Goal: Task Accomplishment & Management: Manage account settings

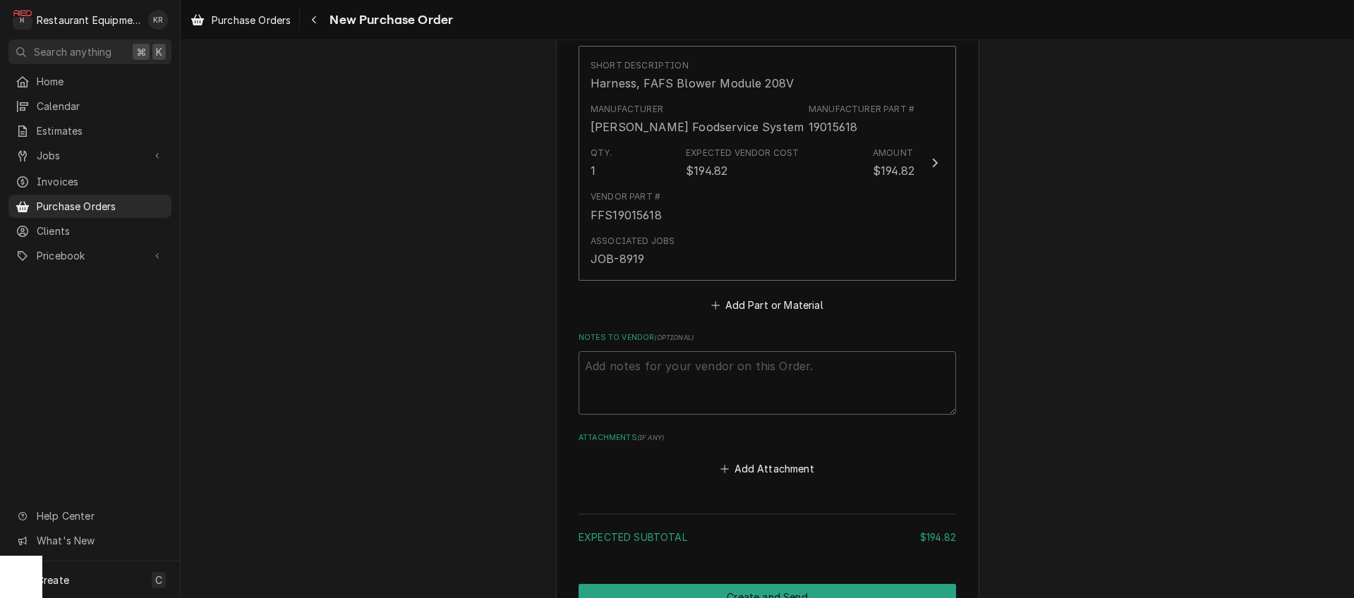
scroll to position [600, 0]
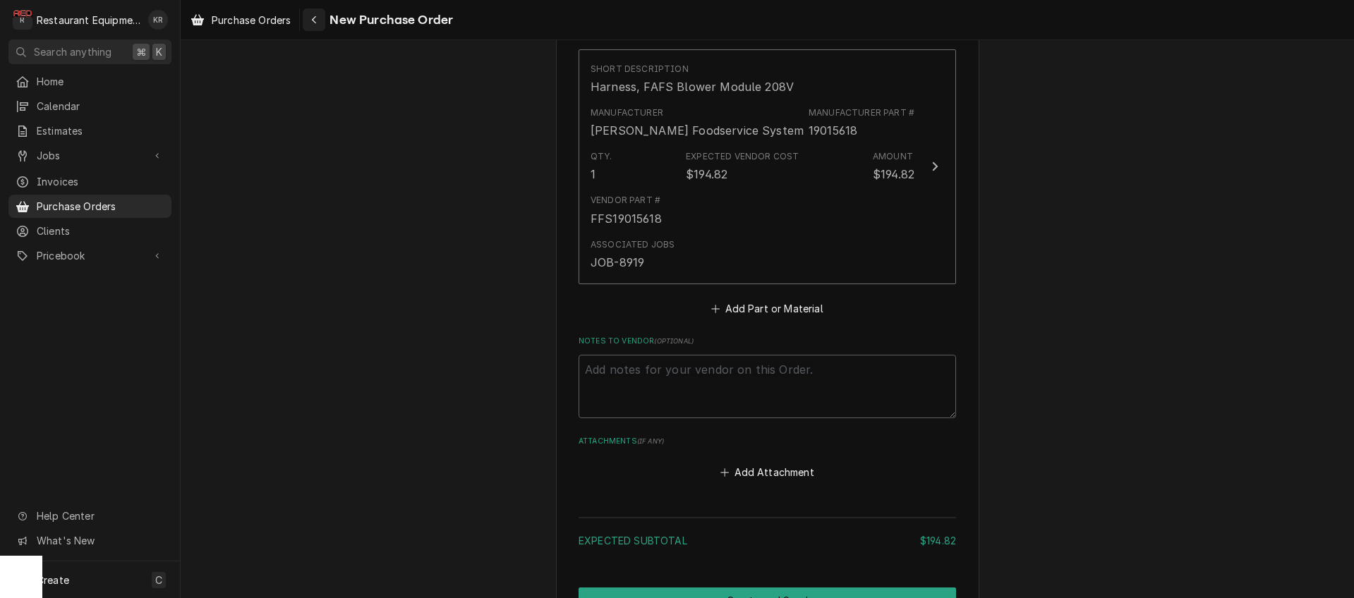
click at [314, 18] on icon "Navigate back" at bounding box center [314, 20] width 6 height 10
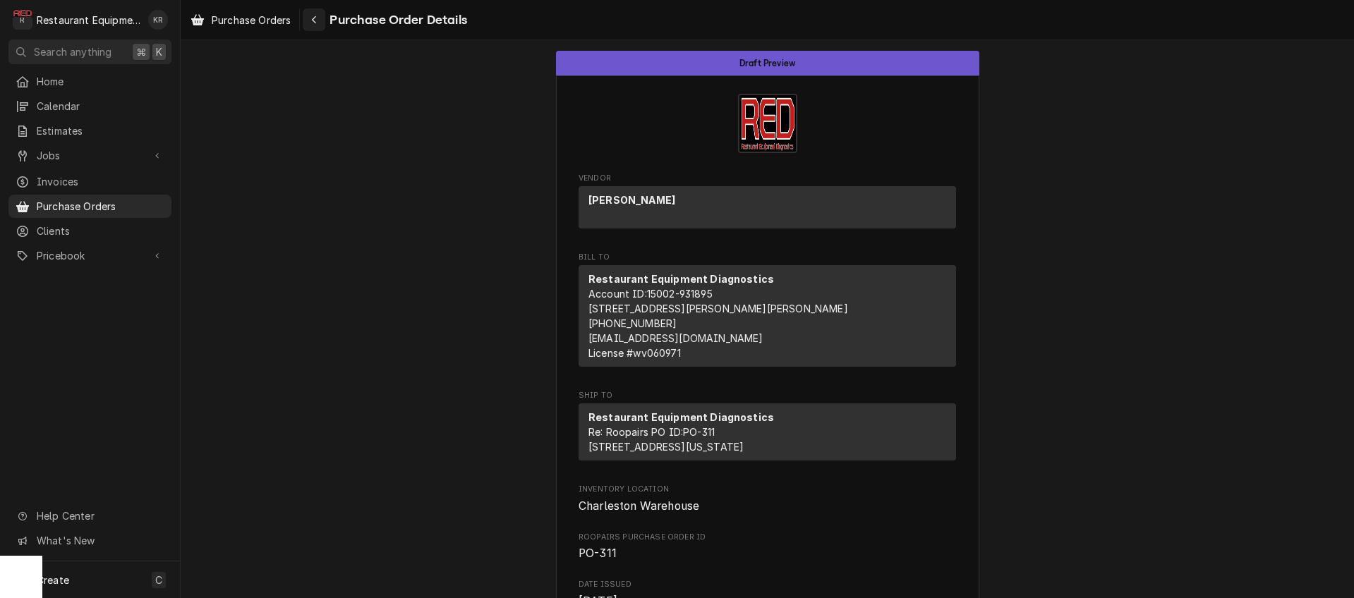
click at [327, 30] on div "Purchase Order Details" at bounding box center [385, 19] width 164 height 23
click at [318, 29] on button "Navigate back" at bounding box center [314, 19] width 23 height 23
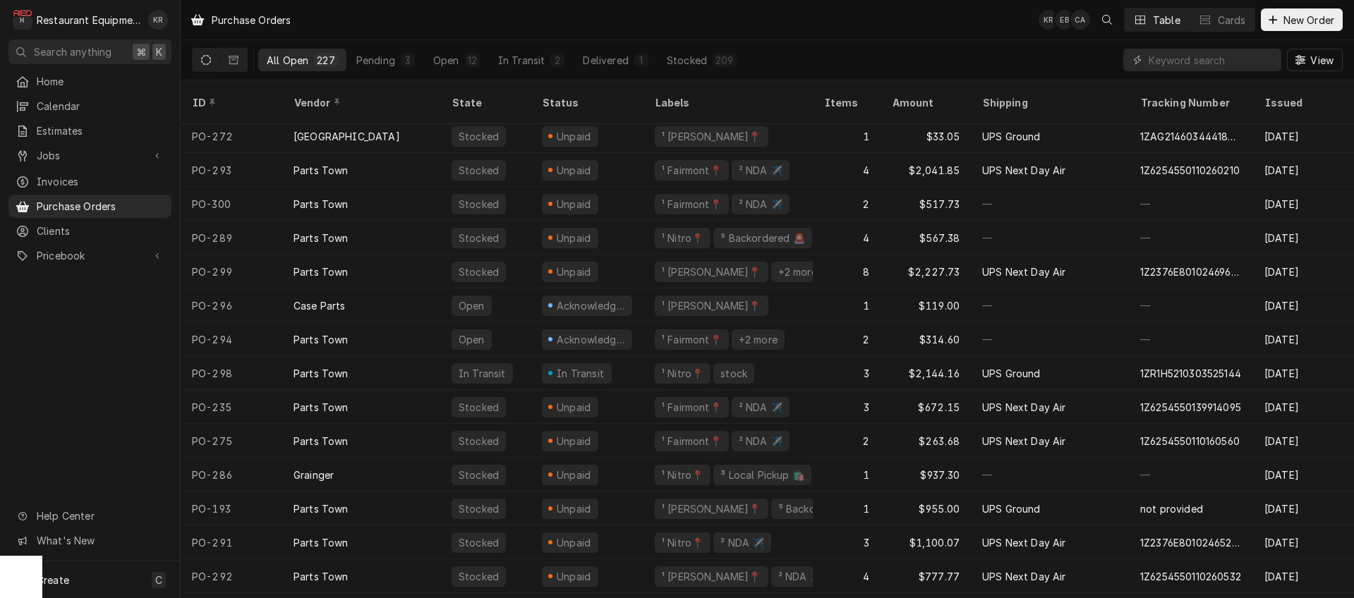
scroll to position [514, 0]
click at [609, 357] on div "In Transit" at bounding box center [587, 373] width 113 height 34
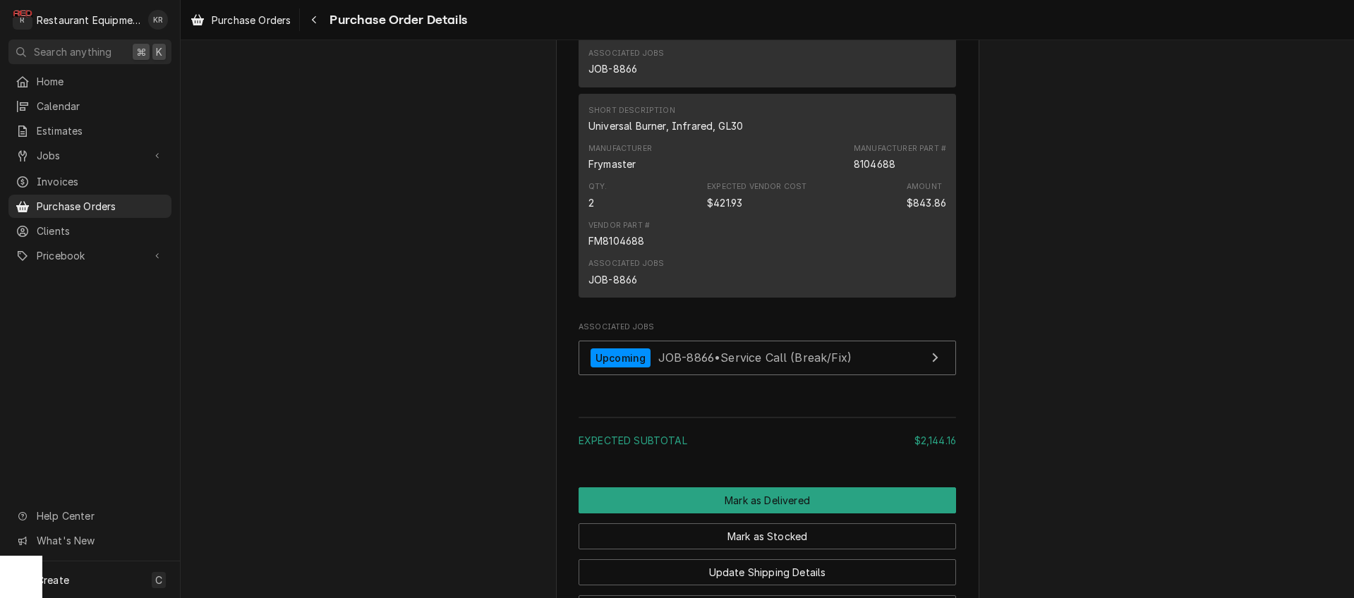
scroll to position [1437, 0]
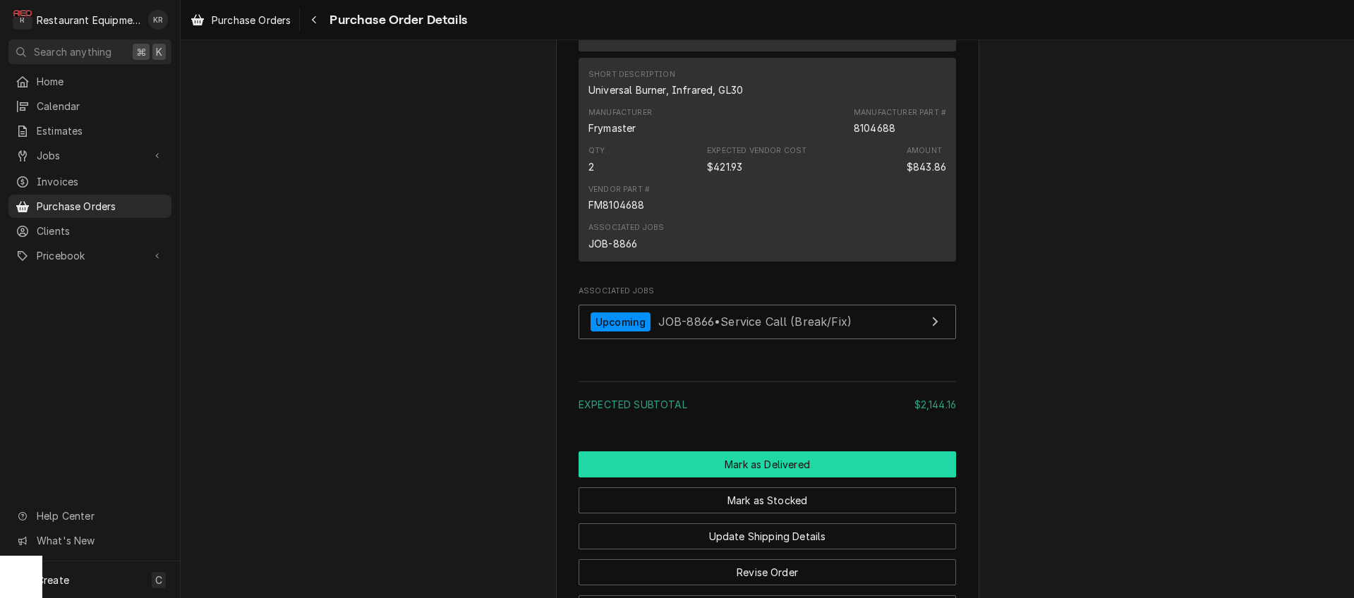
click at [784, 478] on button "Mark as Delivered" at bounding box center [767, 465] width 377 height 26
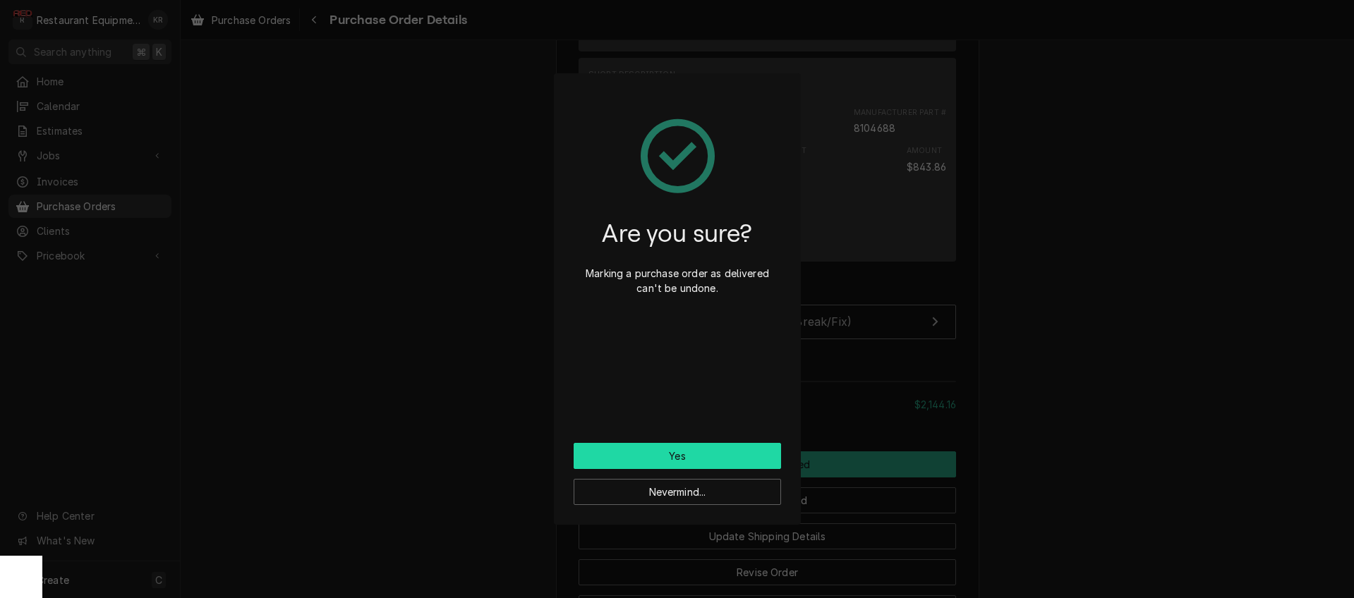
drag, startPoint x: 715, startPoint y: 460, endPoint x: 725, endPoint y: 478, distance: 20.8
click at [715, 460] on button "Yes" at bounding box center [677, 456] width 207 height 26
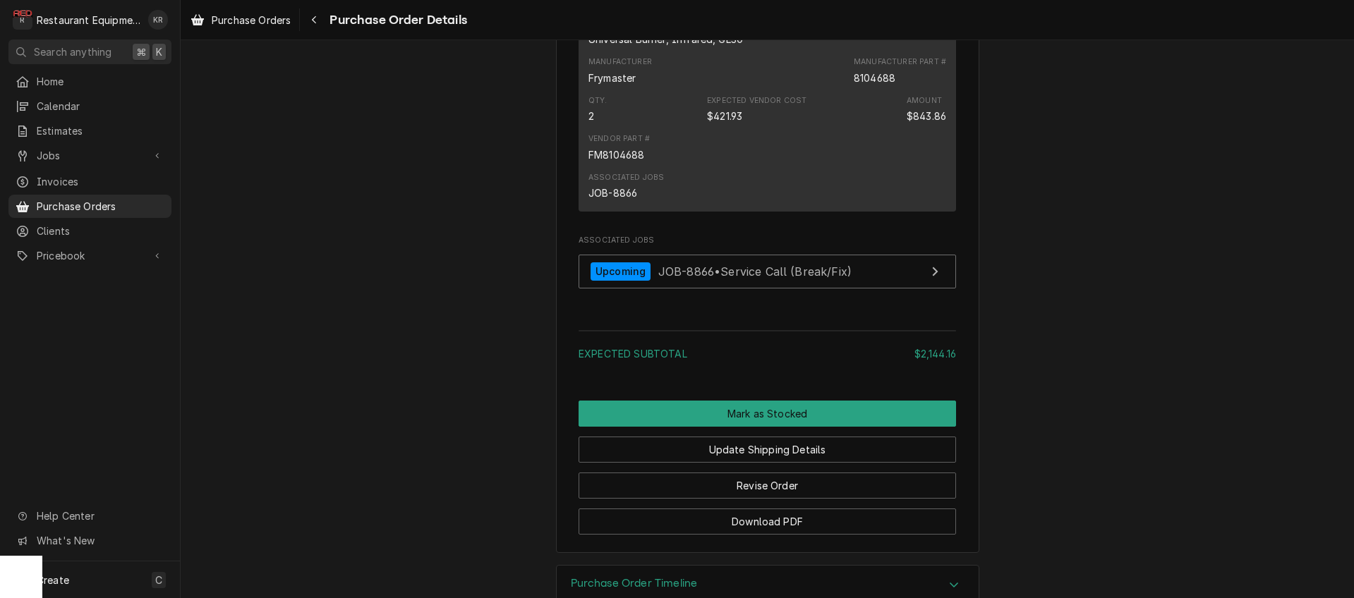
scroll to position [1443, 0]
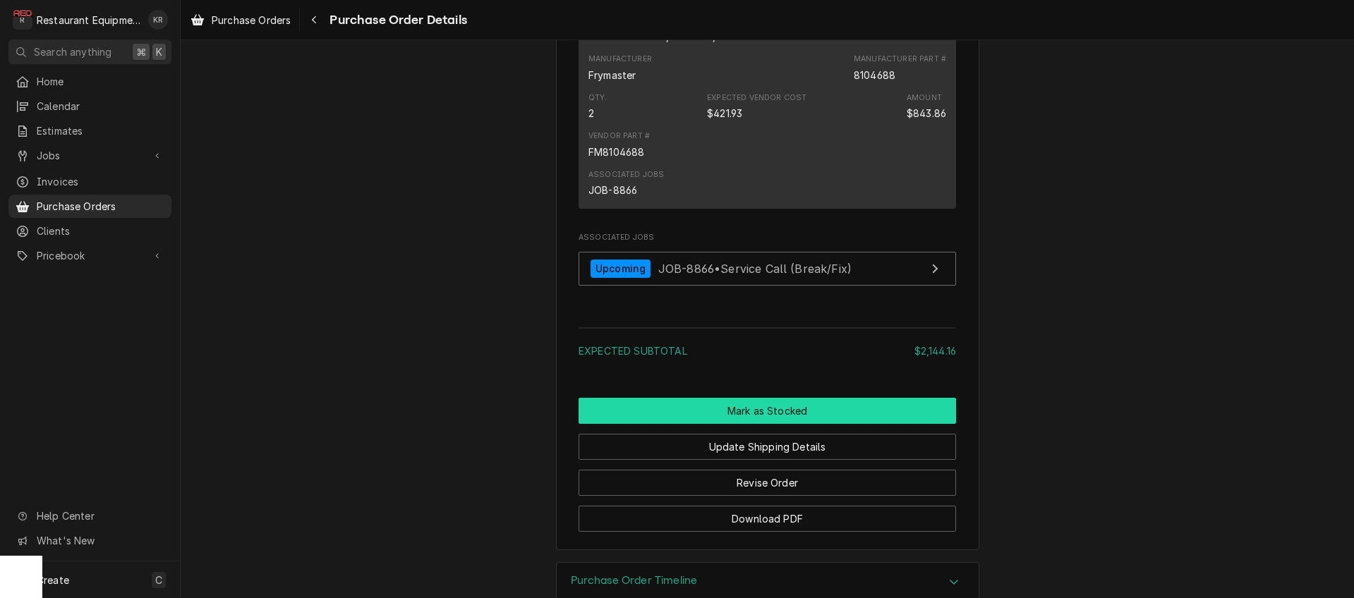
click at [771, 424] on button "Mark as Stocked" at bounding box center [767, 411] width 377 height 26
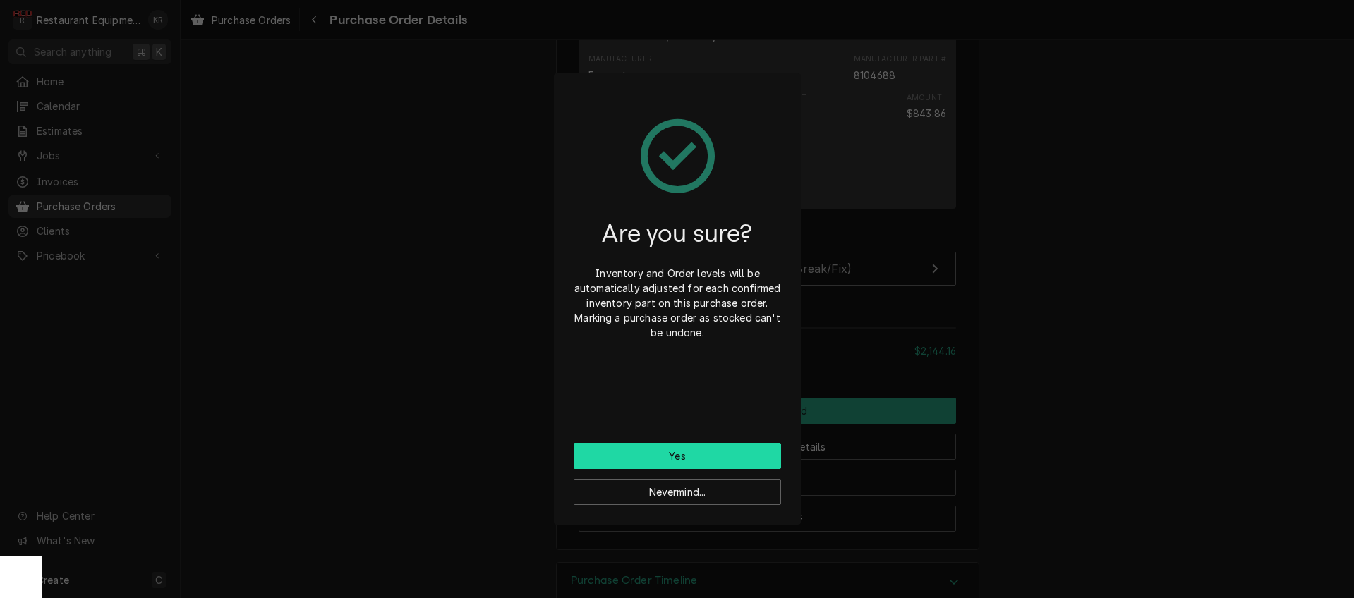
click at [727, 456] on button "Yes" at bounding box center [677, 456] width 207 height 26
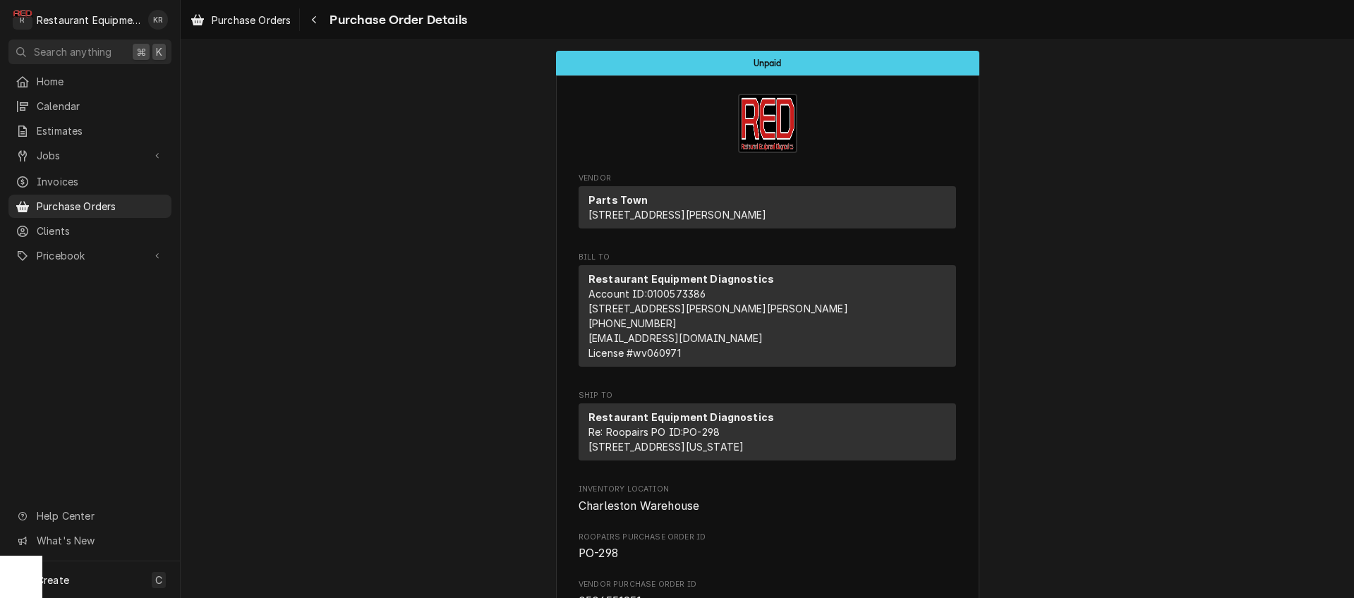
click at [367, 18] on span "Purchase Order Details" at bounding box center [396, 20] width 142 height 19
drag, startPoint x: 342, startPoint y: 19, endPoint x: 329, endPoint y: 19, distance: 12.7
click at [340, 19] on span "Purchase Order Details" at bounding box center [396, 20] width 142 height 19
click at [323, 20] on button "Navigate back" at bounding box center [314, 19] width 23 height 23
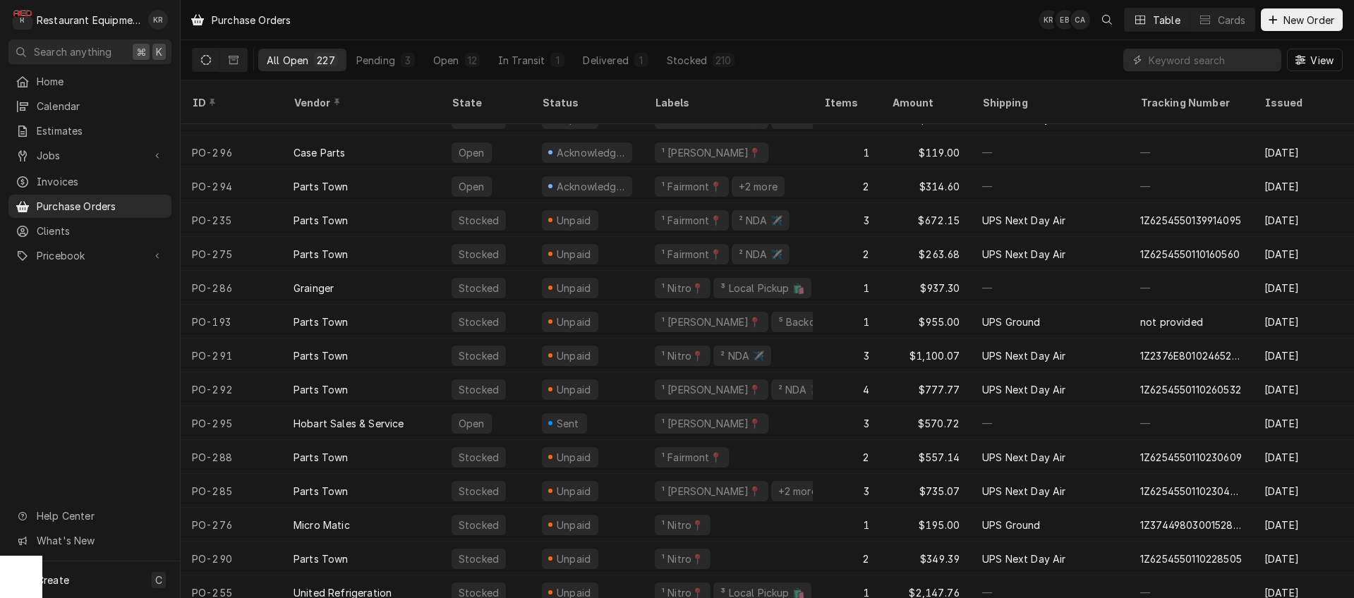
scroll to position [706, 0]
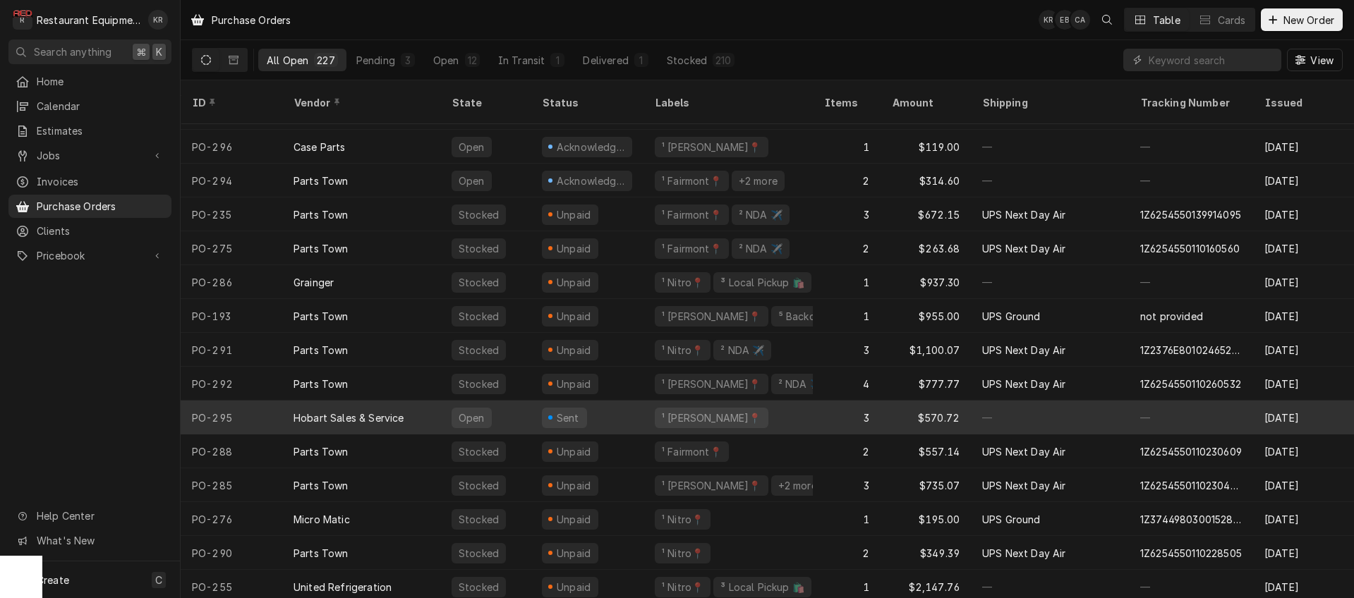
click at [609, 401] on div "Sent" at bounding box center [587, 418] width 113 height 34
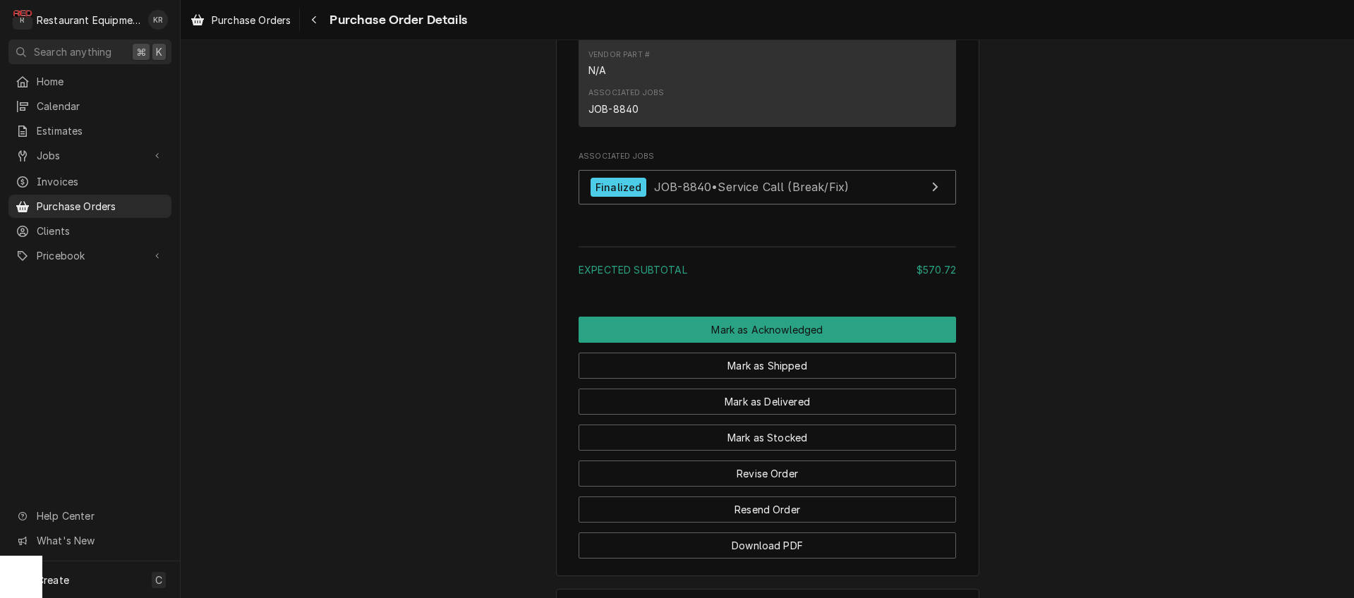
scroll to position [1468, 0]
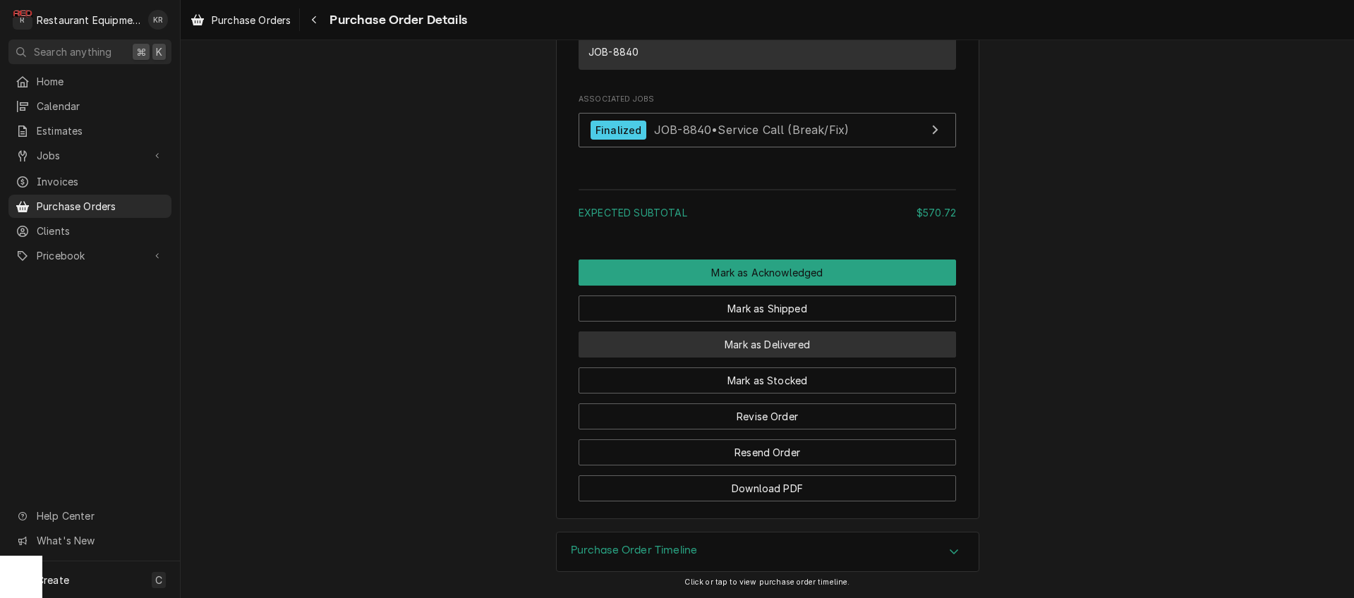
click at [763, 349] on button "Mark as Delivered" at bounding box center [767, 345] width 377 height 26
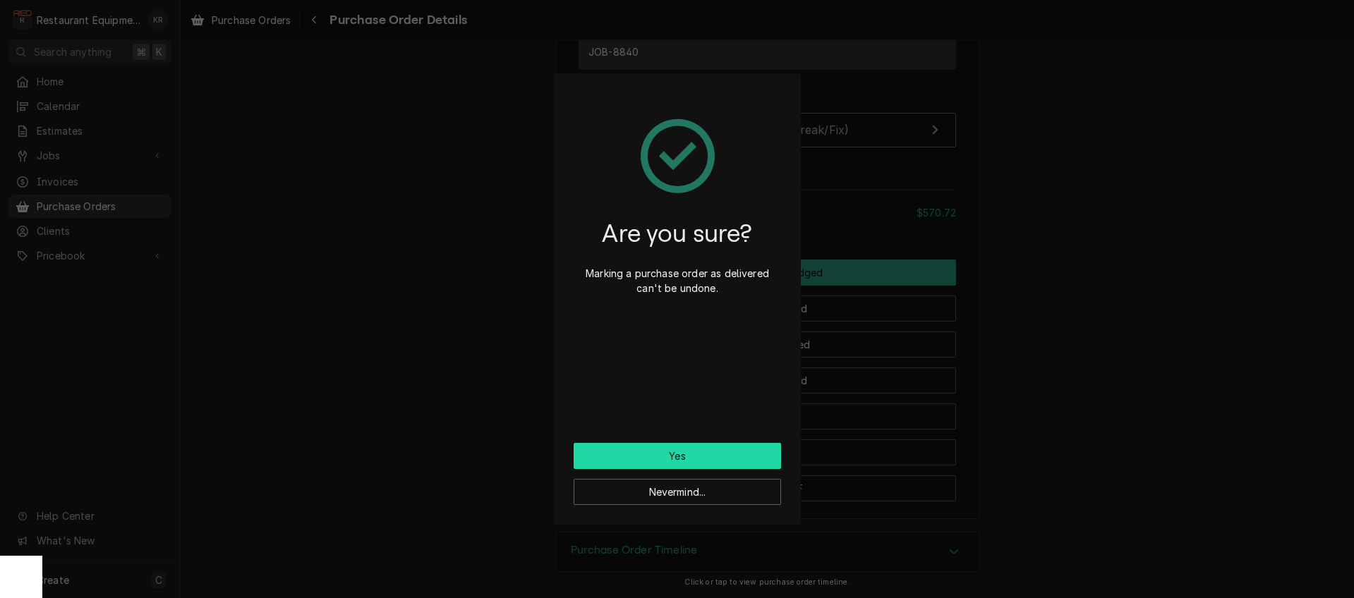
click at [732, 455] on button "Yes" at bounding box center [677, 456] width 207 height 26
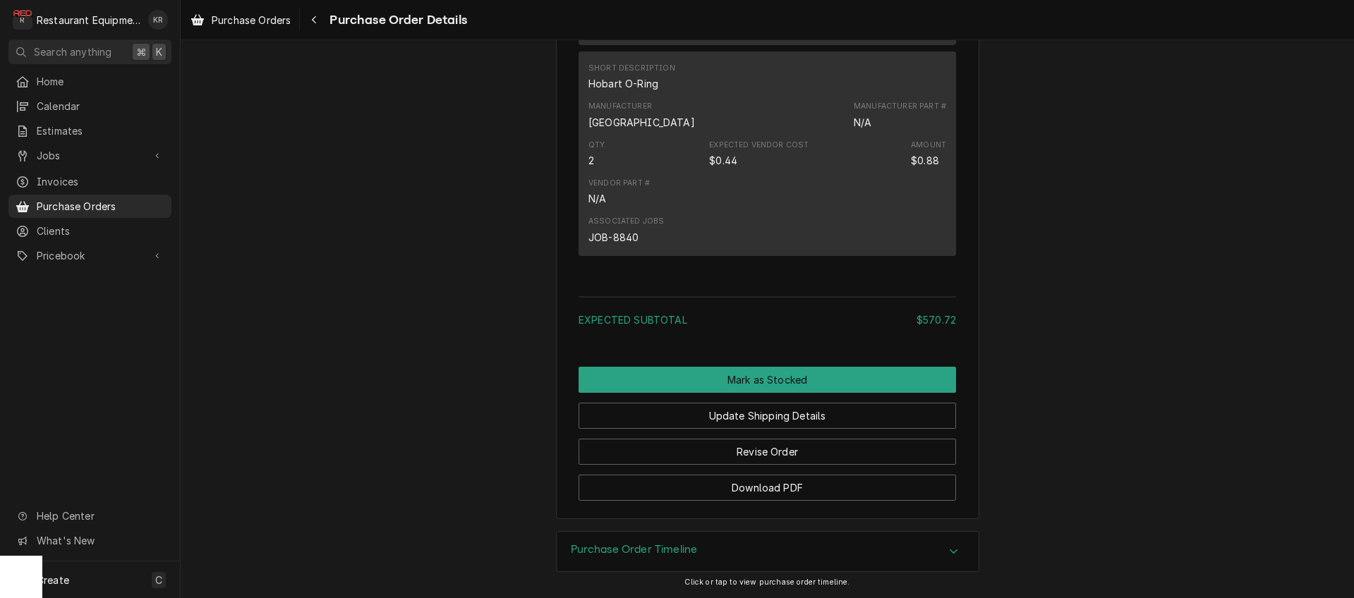
scroll to position [1484, 0]
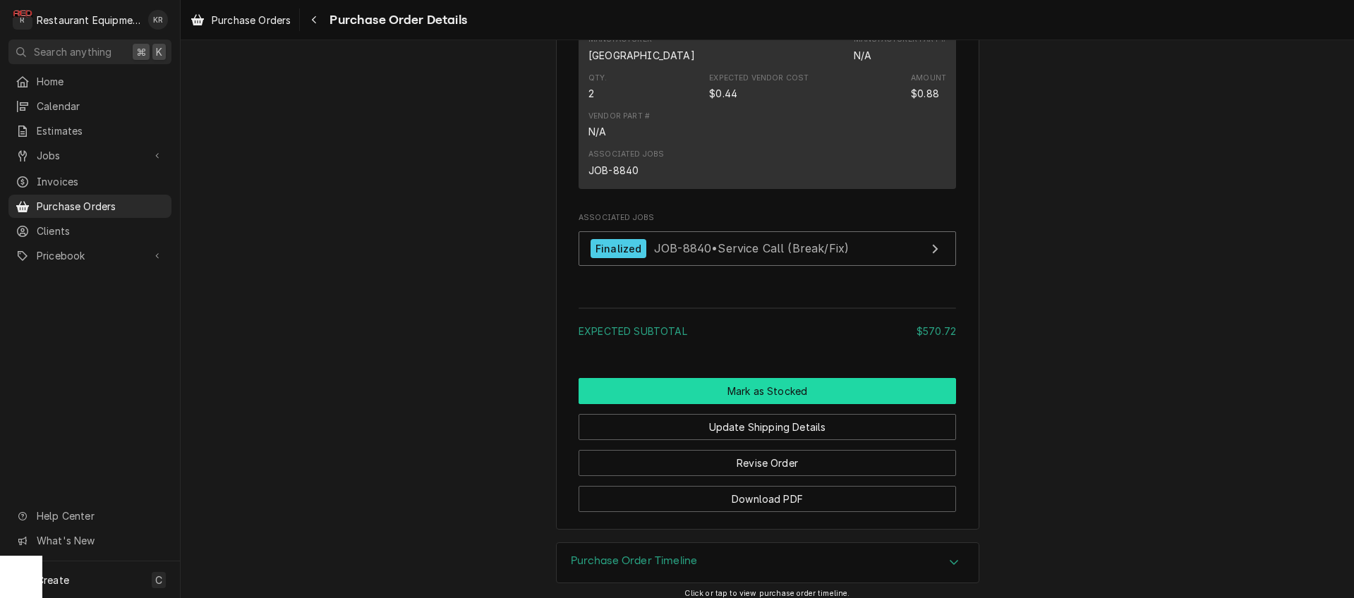
click at [745, 404] on button "Mark as Stocked" at bounding box center [767, 391] width 377 height 26
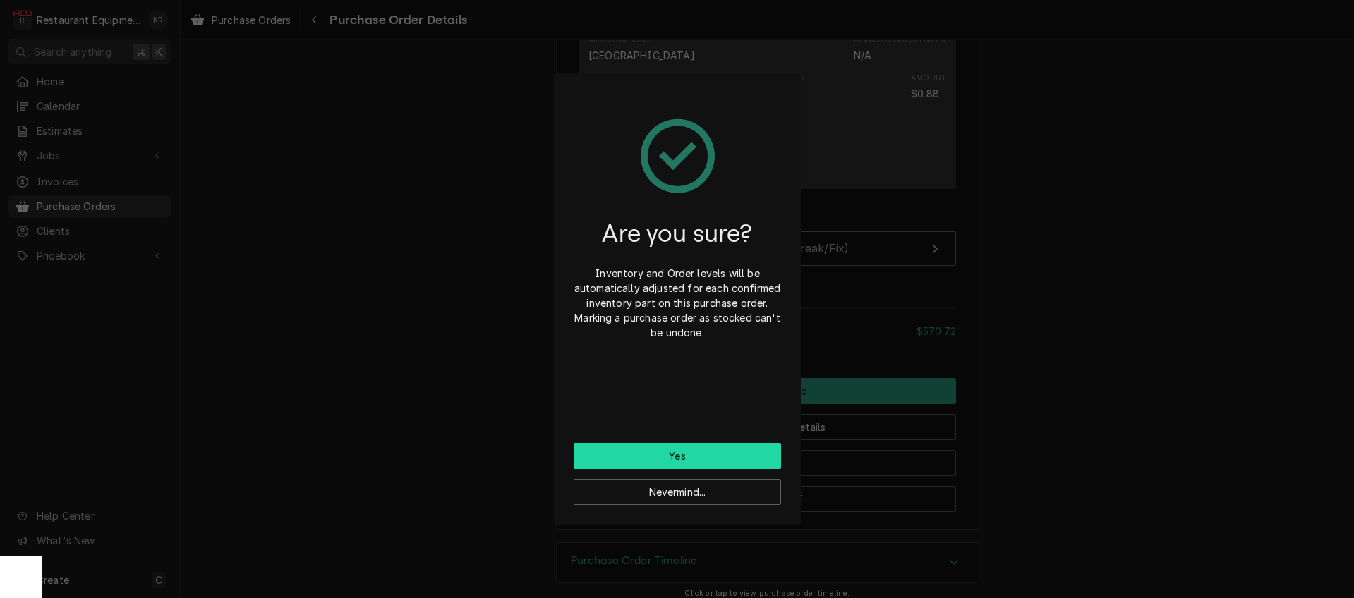
drag, startPoint x: 724, startPoint y: 459, endPoint x: 694, endPoint y: 453, distance: 30.2
click at [723, 459] on button "Yes" at bounding box center [677, 456] width 207 height 26
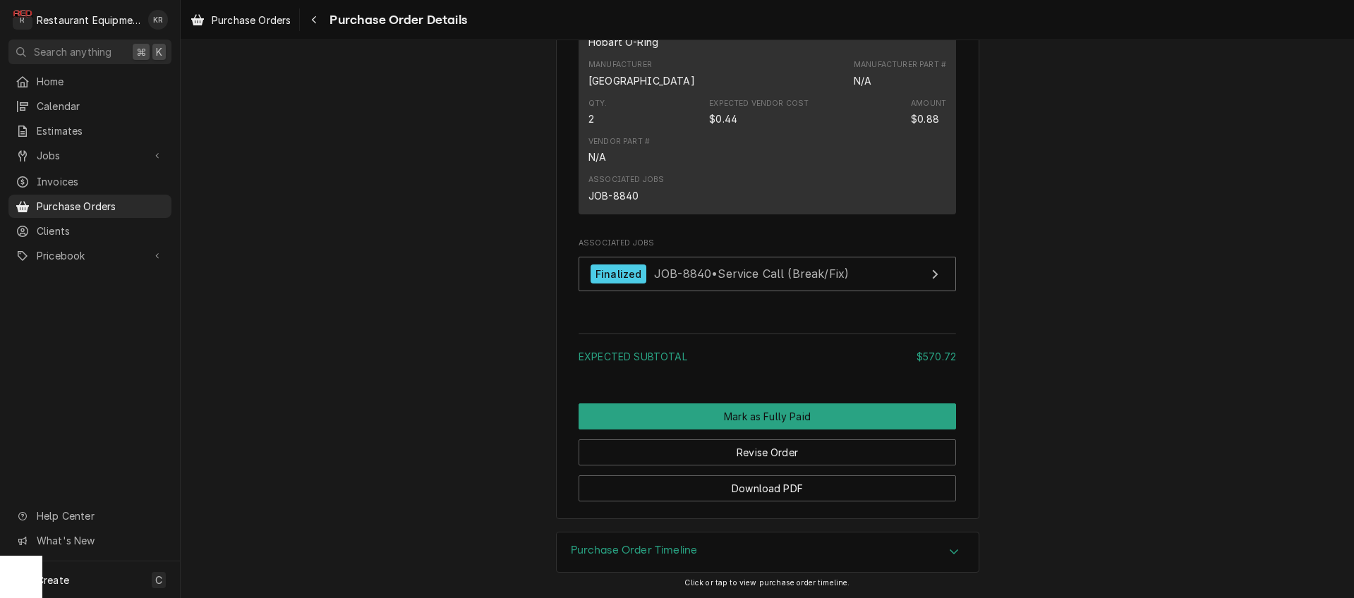
scroll to position [1486, 0]
drag, startPoint x: 287, startPoint y: 28, endPoint x: 282, endPoint y: 22, distance: 8.0
click at [287, 27] on div "Purchase Orders" at bounding box center [241, 20] width 106 height 18
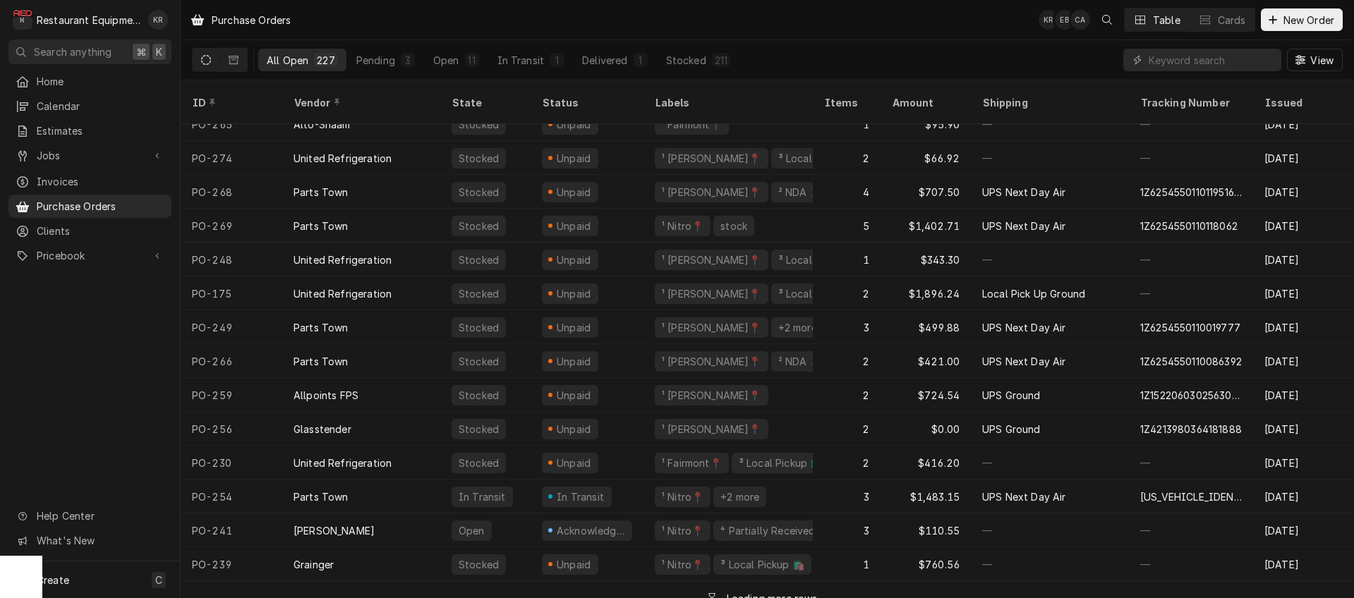
scroll to position [1578, 0]
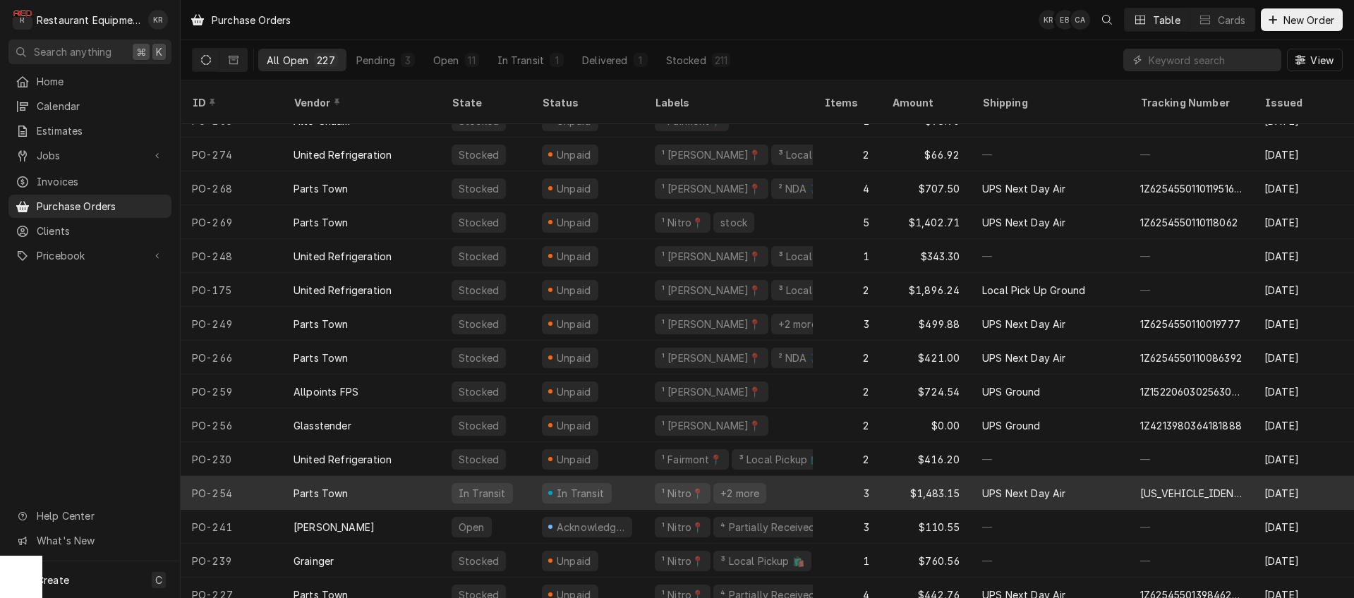
click at [677, 486] on div "¹ Nitro📍" at bounding box center [682, 493] width 44 height 15
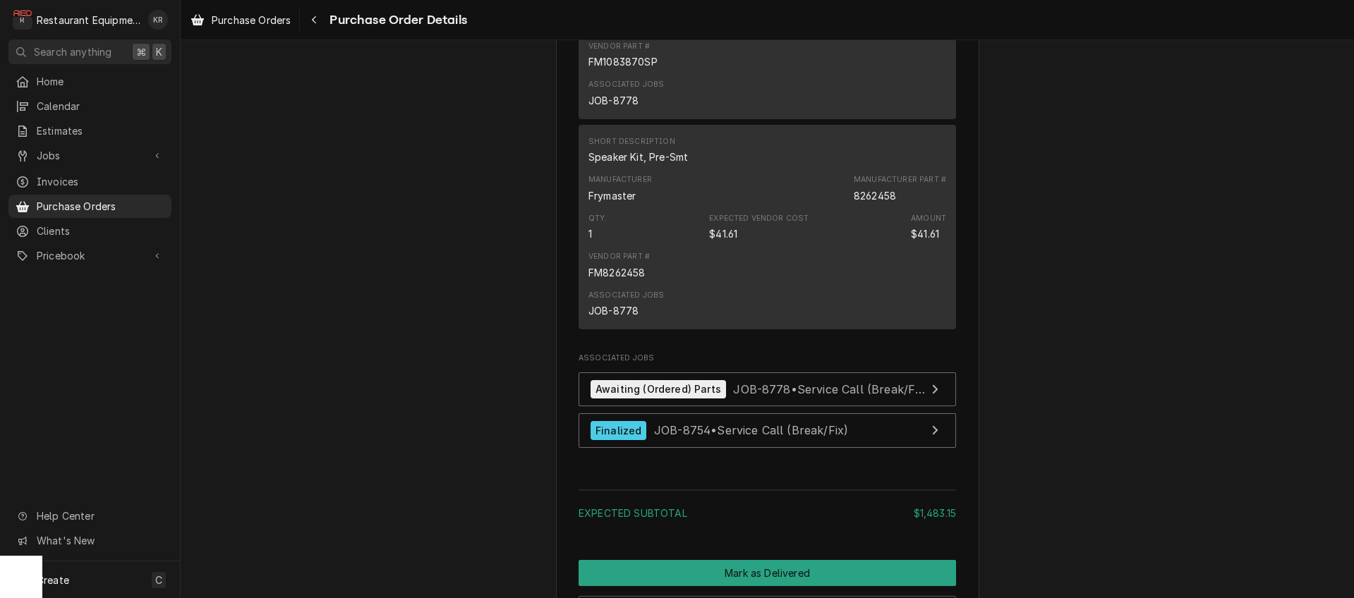
scroll to position [1596, 0]
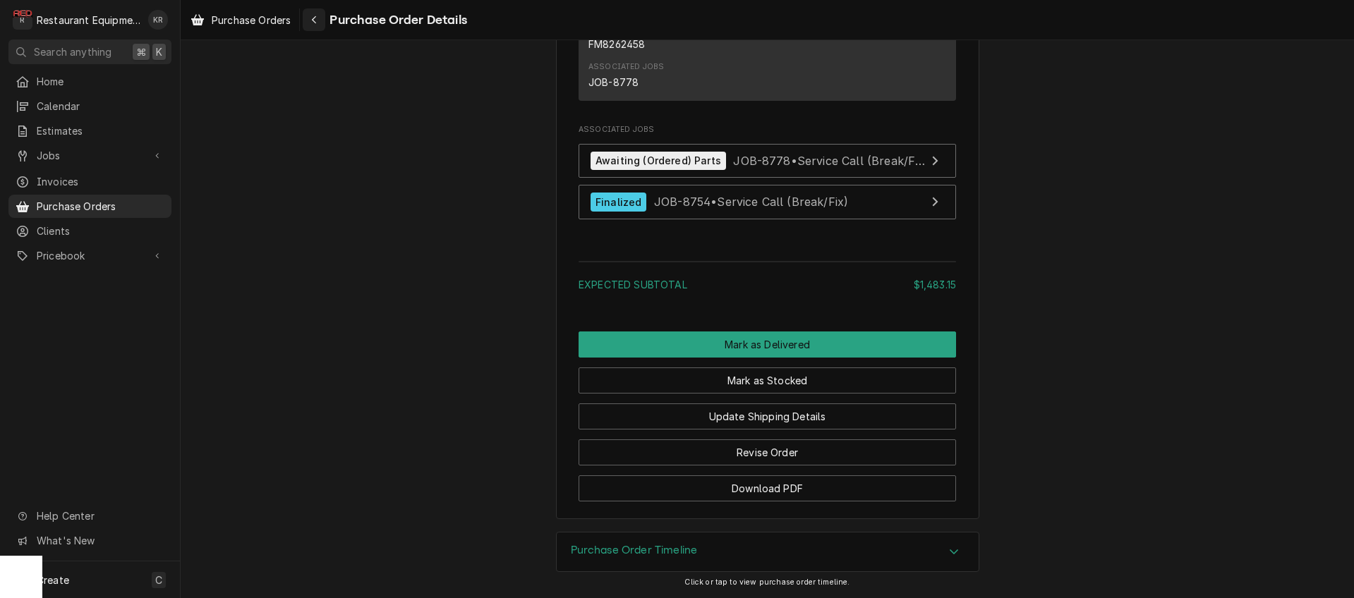
click at [325, 25] on button "Navigate back" at bounding box center [314, 19] width 23 height 23
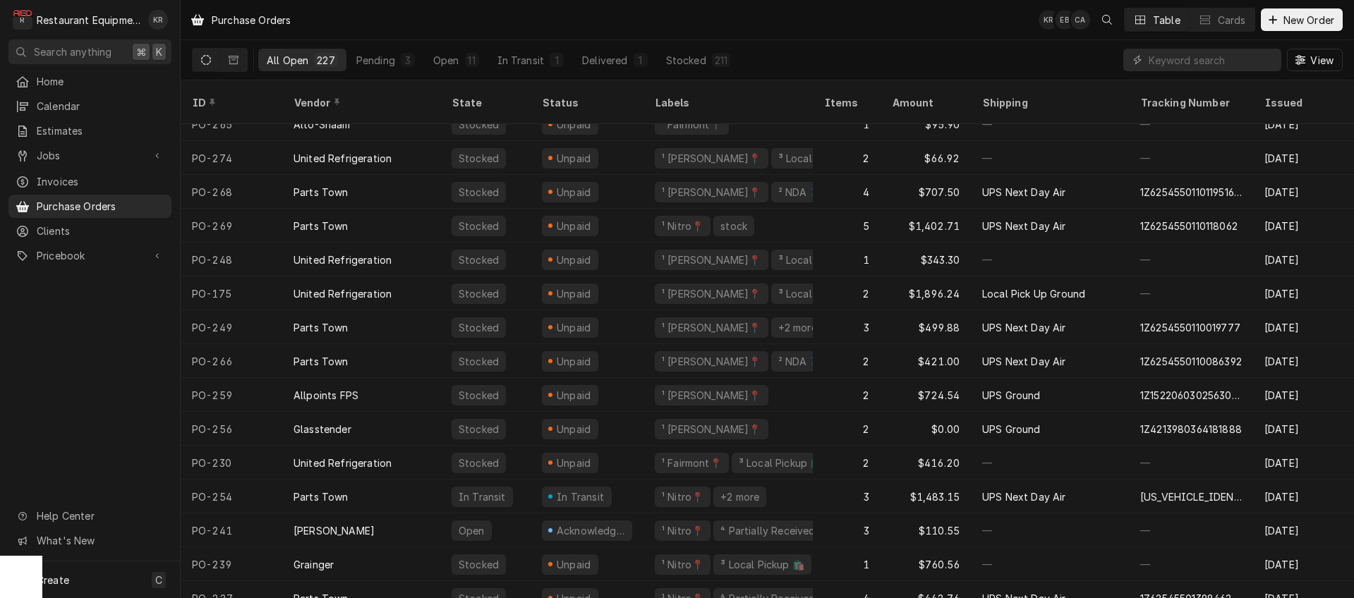
scroll to position [1591, 0]
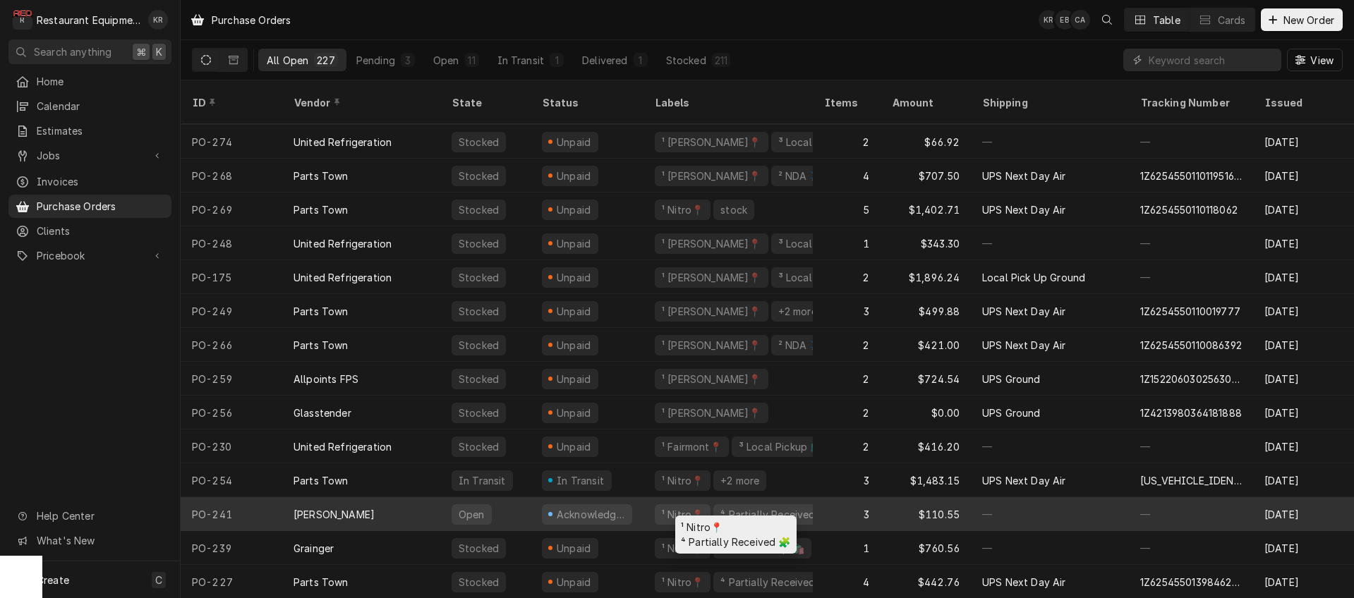
click at [649, 499] on div "¹ Nitro📍 ⁴ Partially Received 🧩" at bounding box center [728, 514] width 169 height 34
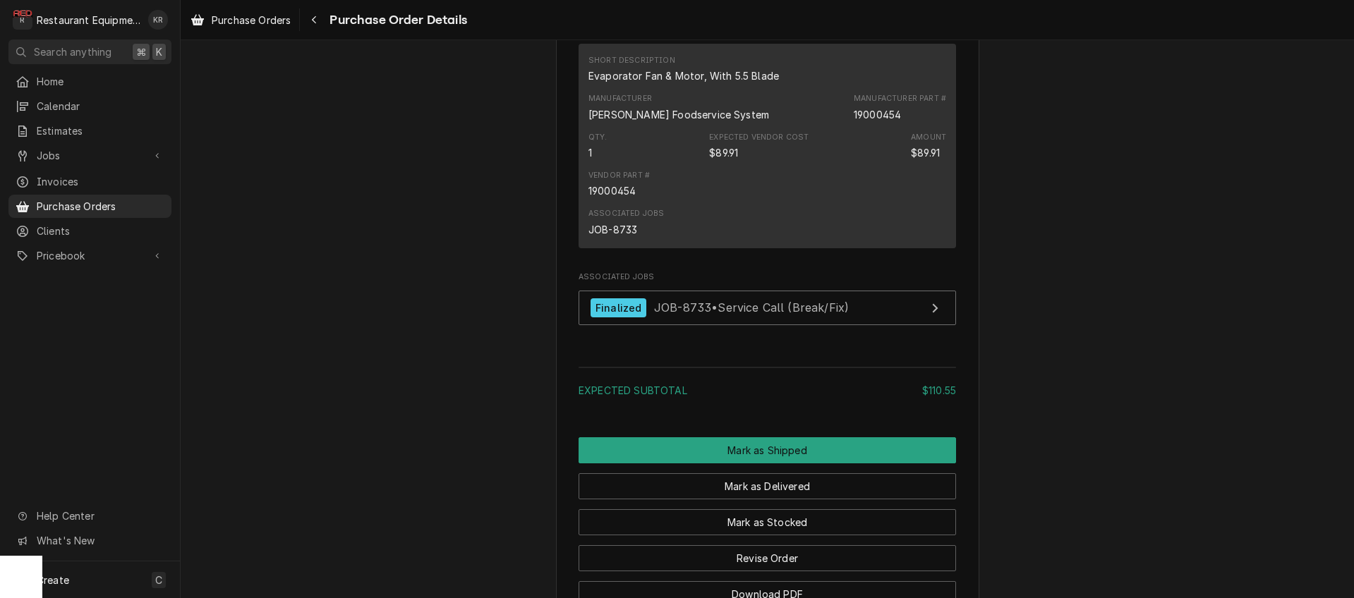
scroll to position [1521, 0]
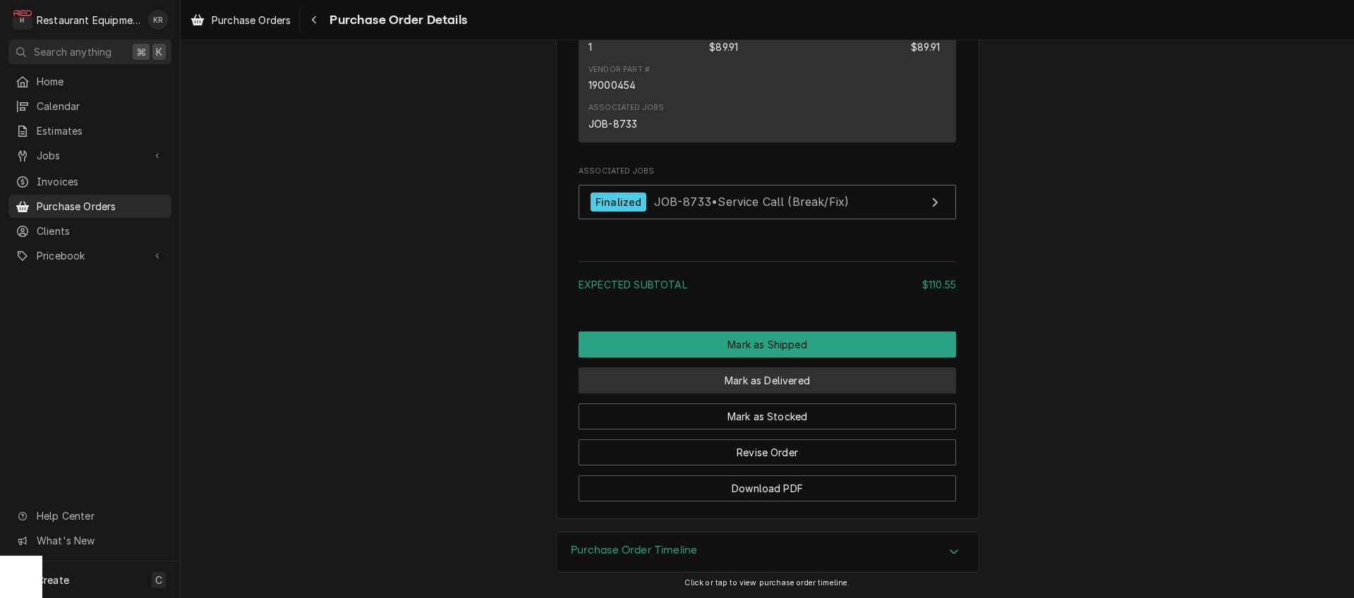
click at [750, 383] on button "Mark as Delivered" at bounding box center [767, 381] width 377 height 26
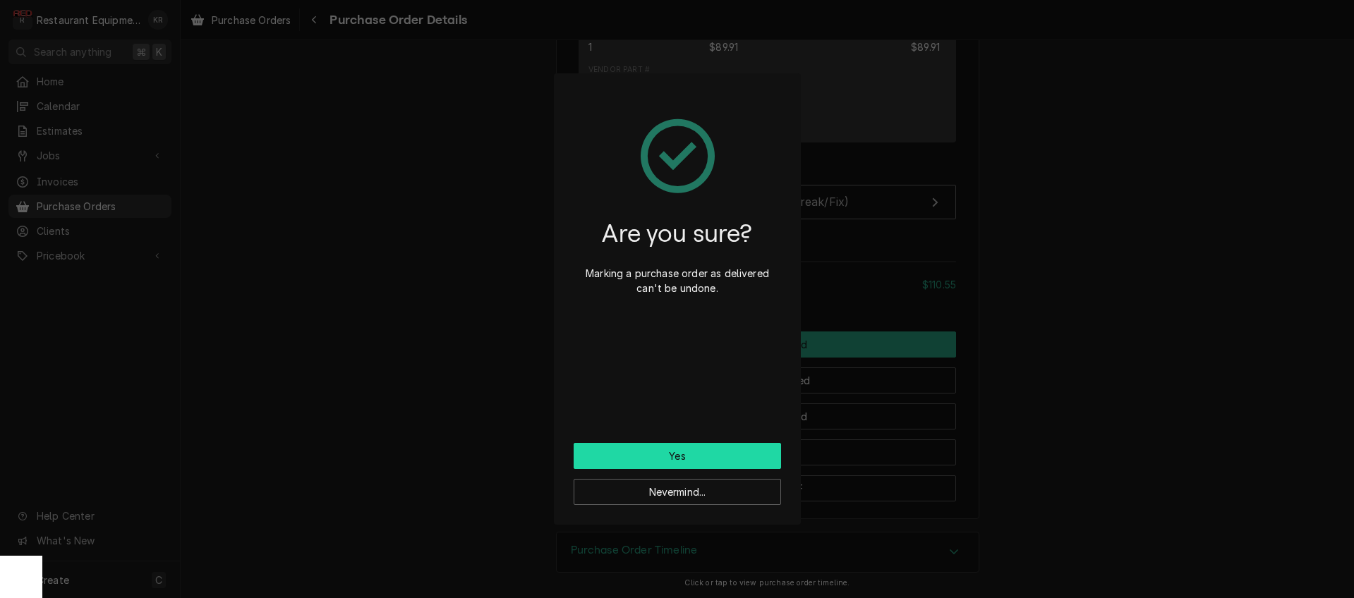
click at [735, 449] on button "Yes" at bounding box center [677, 456] width 207 height 26
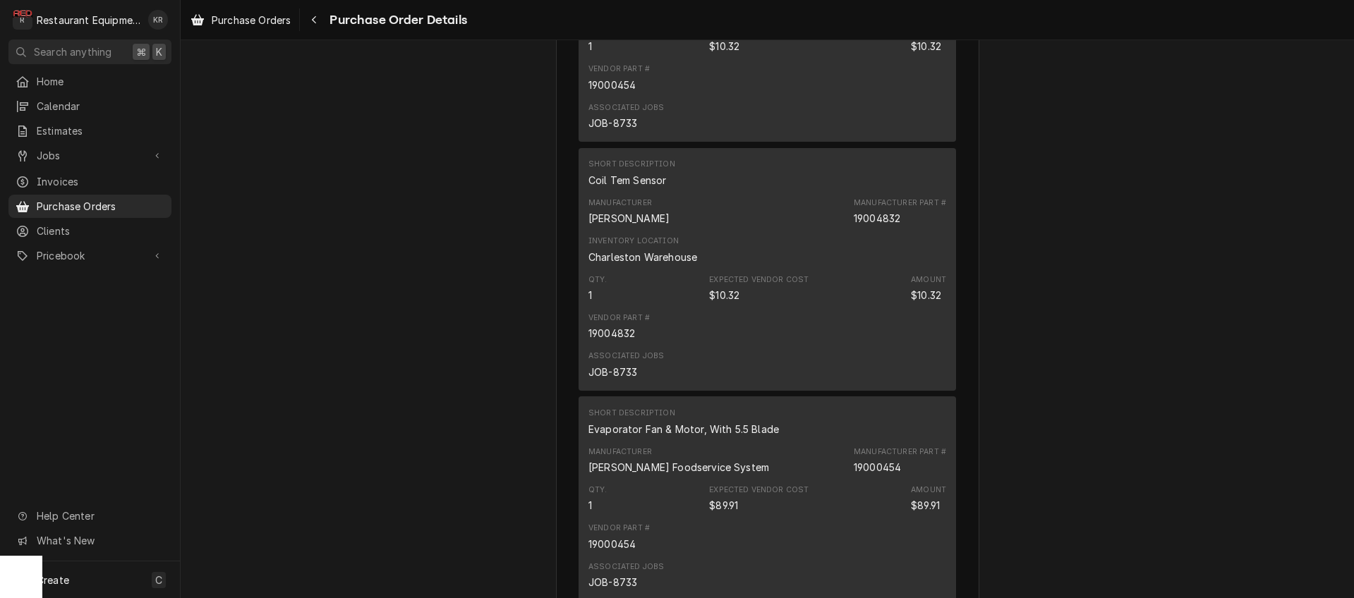
scroll to position [1664, 0]
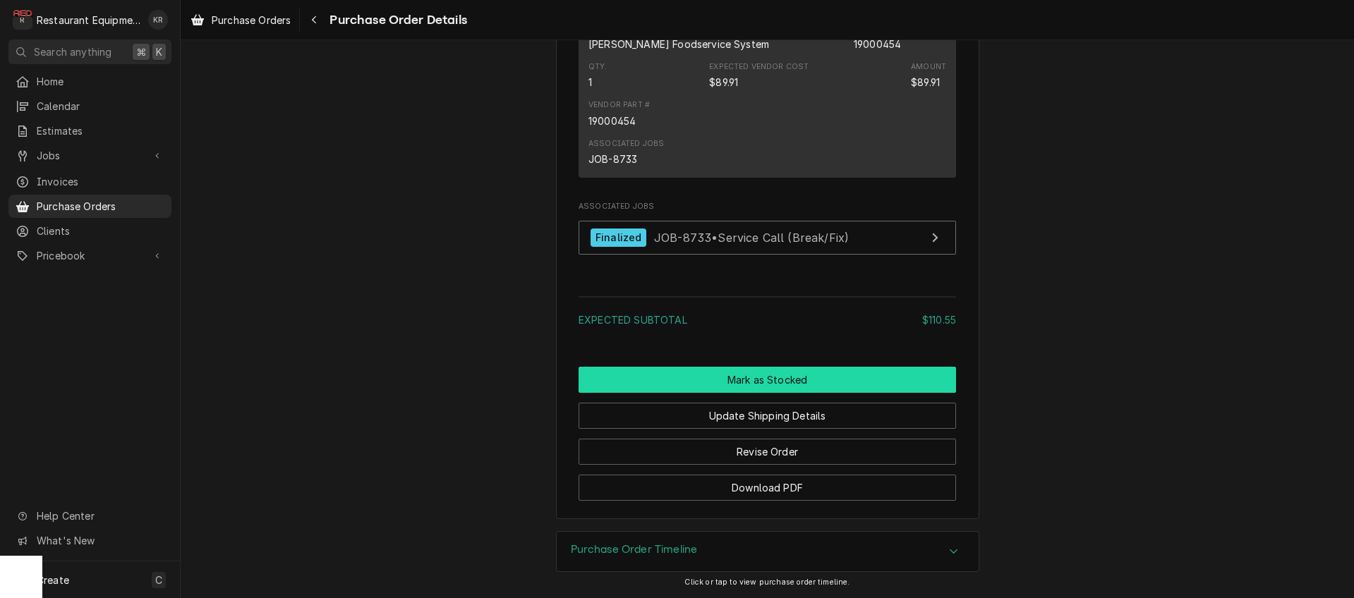
click at [761, 375] on button "Mark as Stocked" at bounding box center [767, 380] width 377 height 26
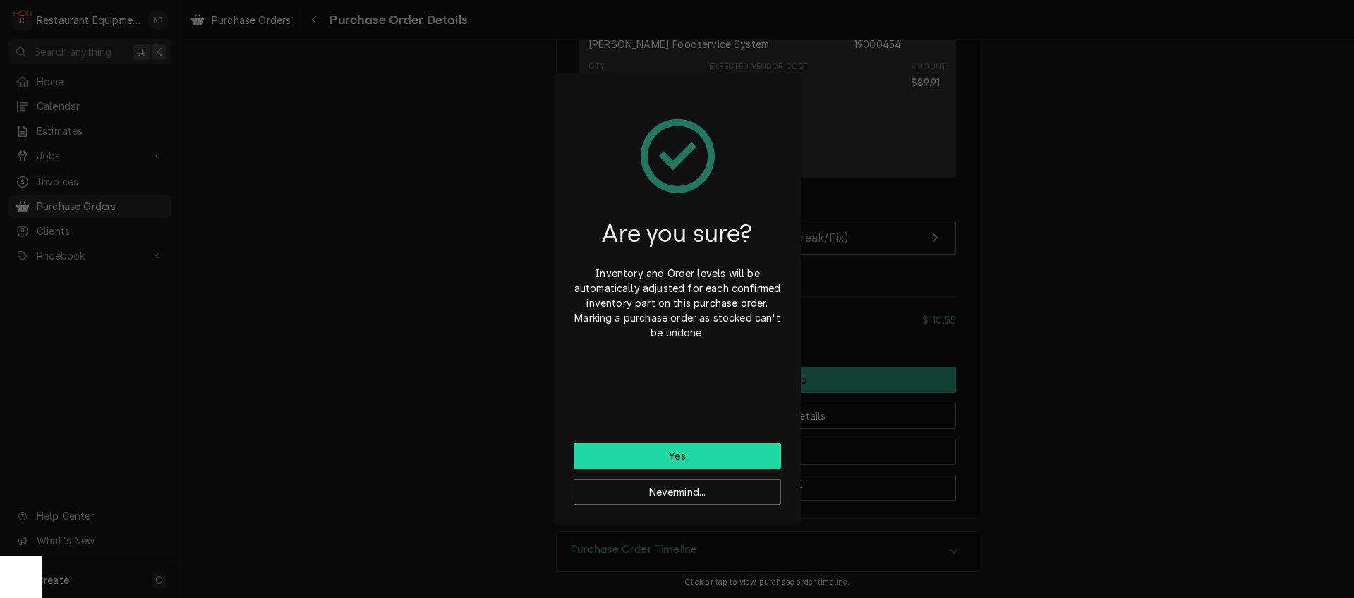
click at [699, 458] on button "Yes" at bounding box center [677, 456] width 207 height 26
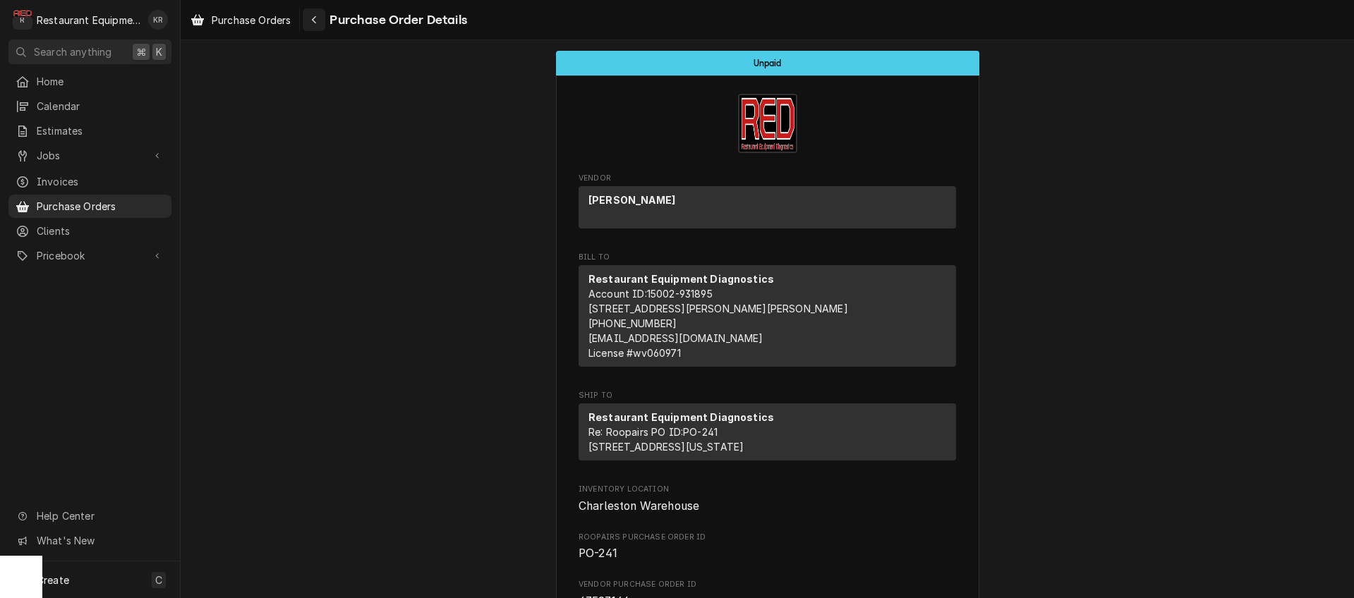
click at [312, 19] on div "Navigate back" at bounding box center [314, 20] width 14 height 14
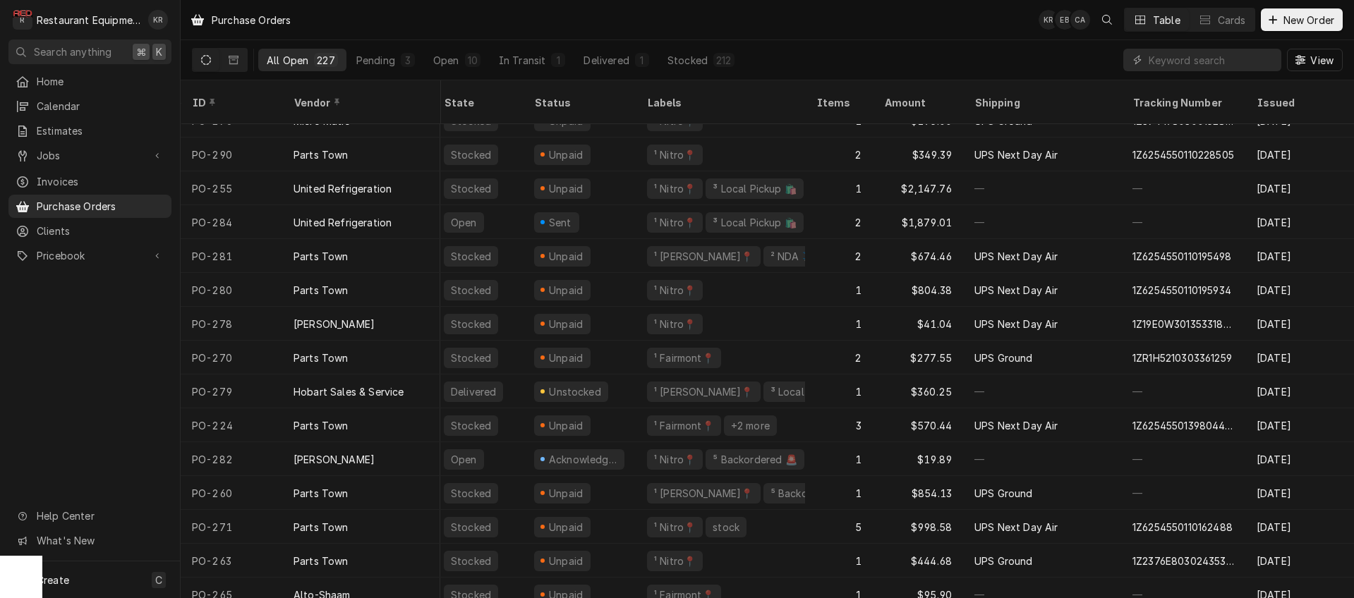
scroll to position [1137, 8]
click at [1203, 64] on input "Dynamic Content Wrapper" at bounding box center [1212, 60] width 126 height 23
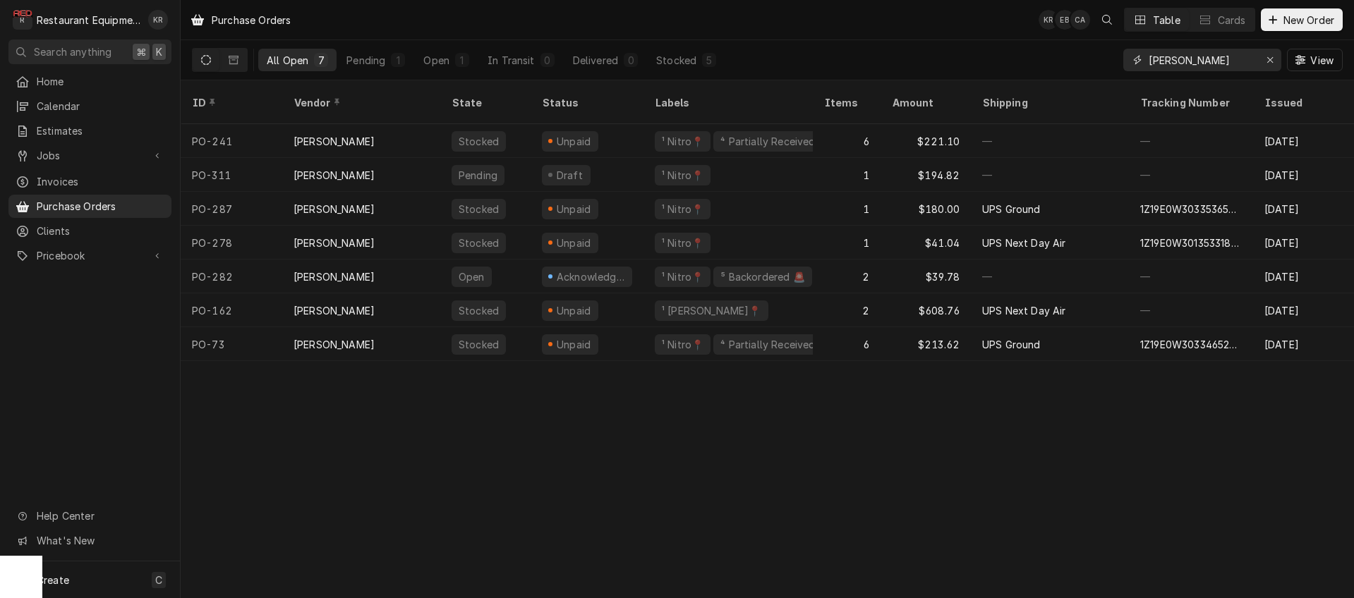
type input "franke"
click at [1266, 58] on div "Erase input" at bounding box center [1270, 60] width 14 height 14
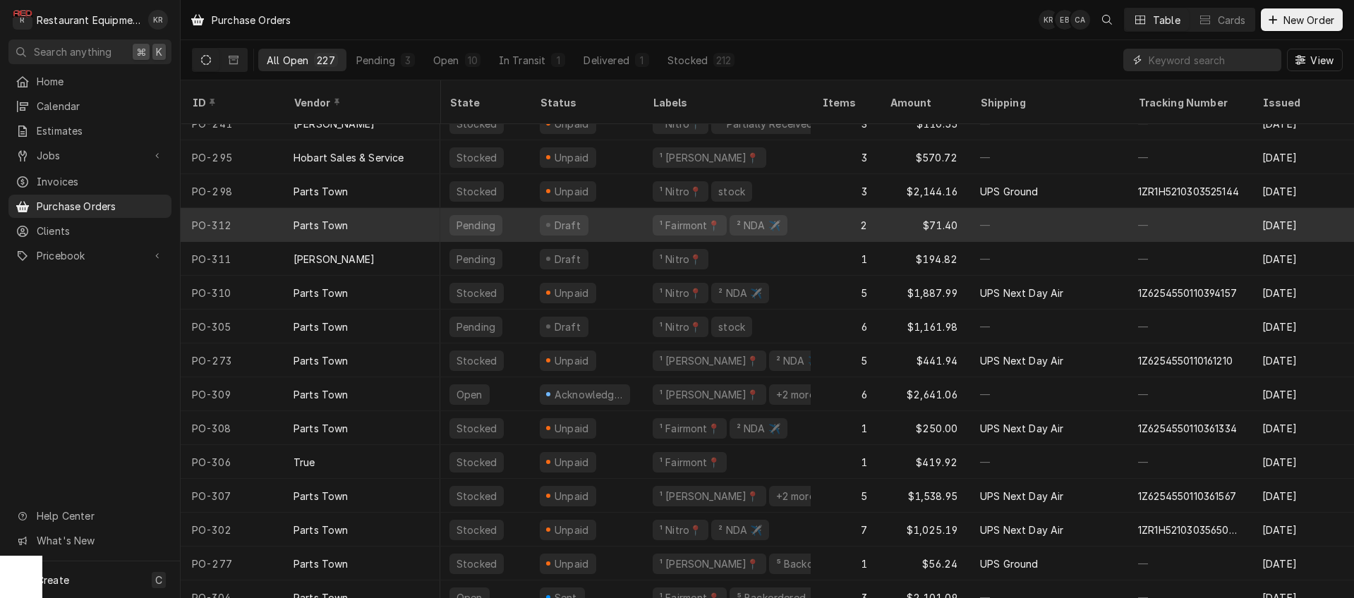
scroll to position [18, 2]
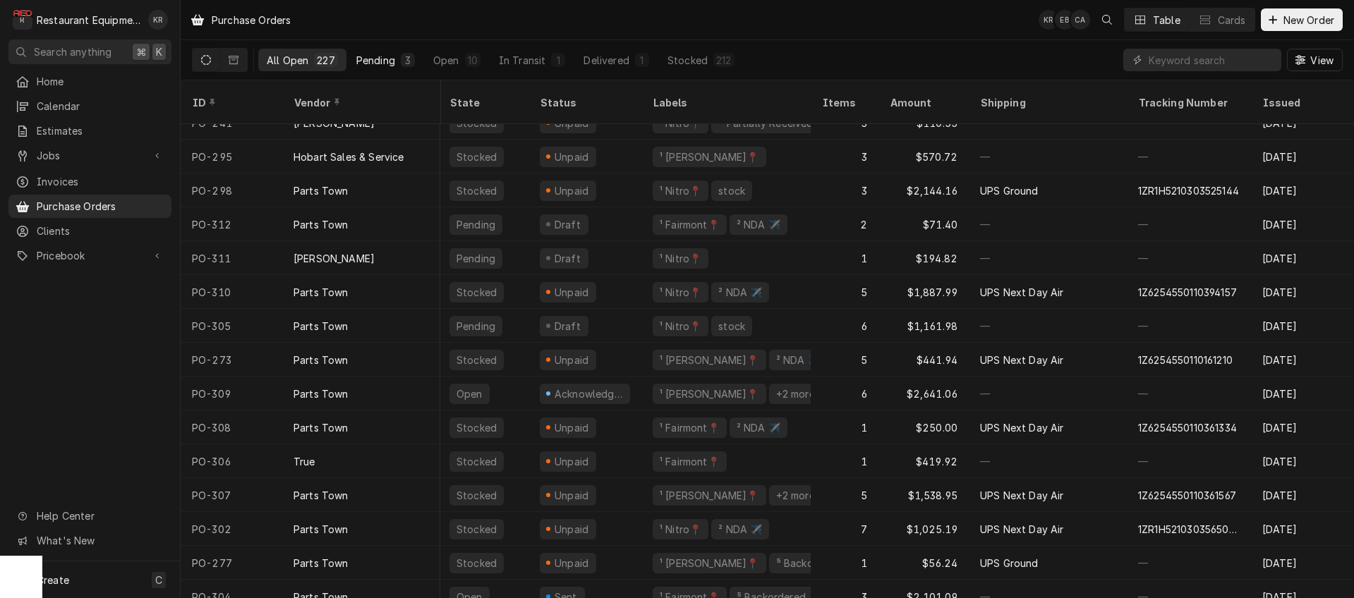
click at [371, 59] on div "Pending" at bounding box center [375, 60] width 39 height 15
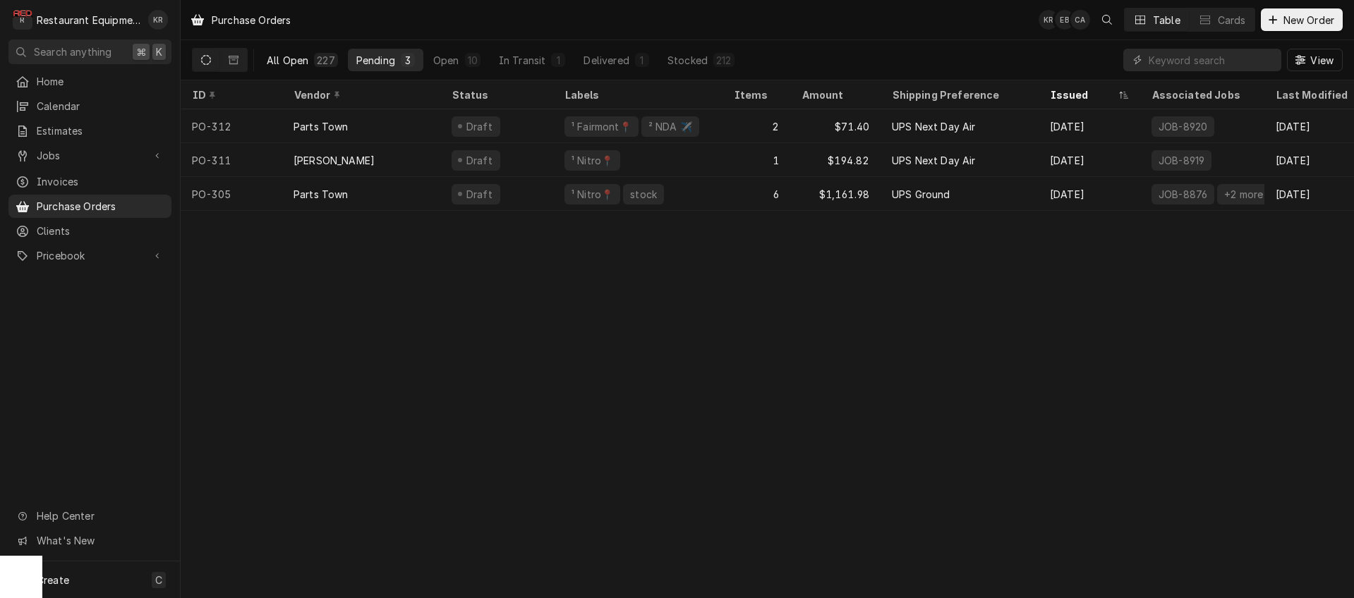
click at [308, 62] on div "All Open" at bounding box center [288, 60] width 42 height 15
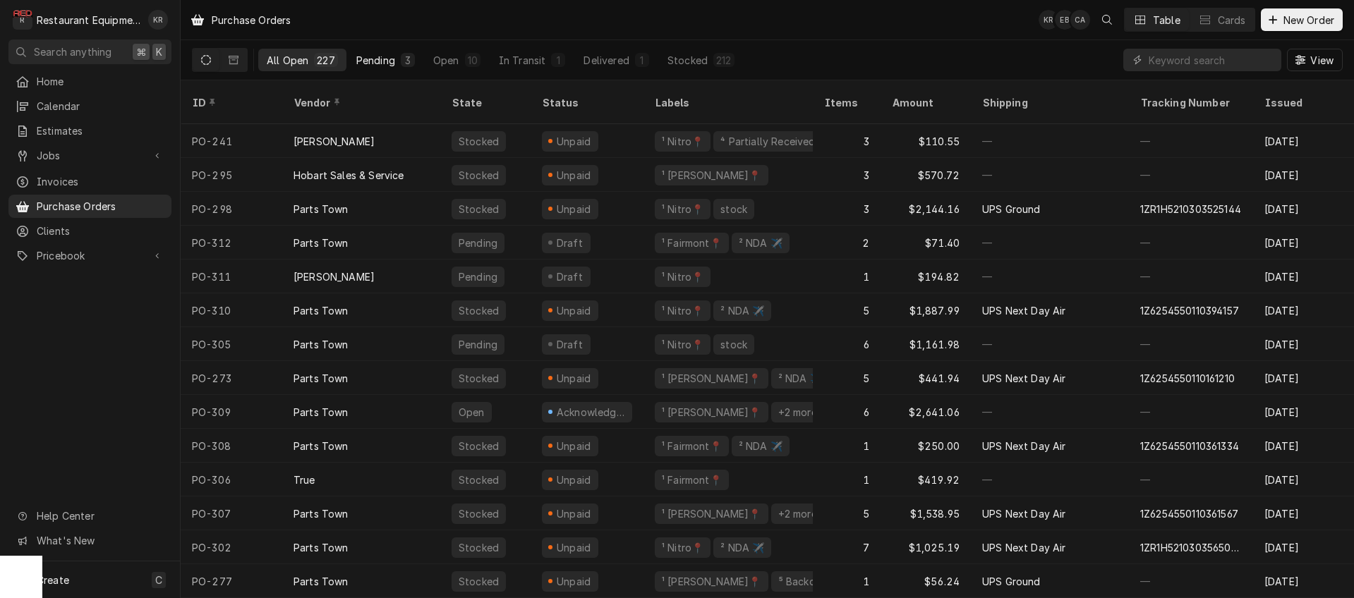
click at [395, 61] on button "Pending 3" at bounding box center [385, 60] width 75 height 23
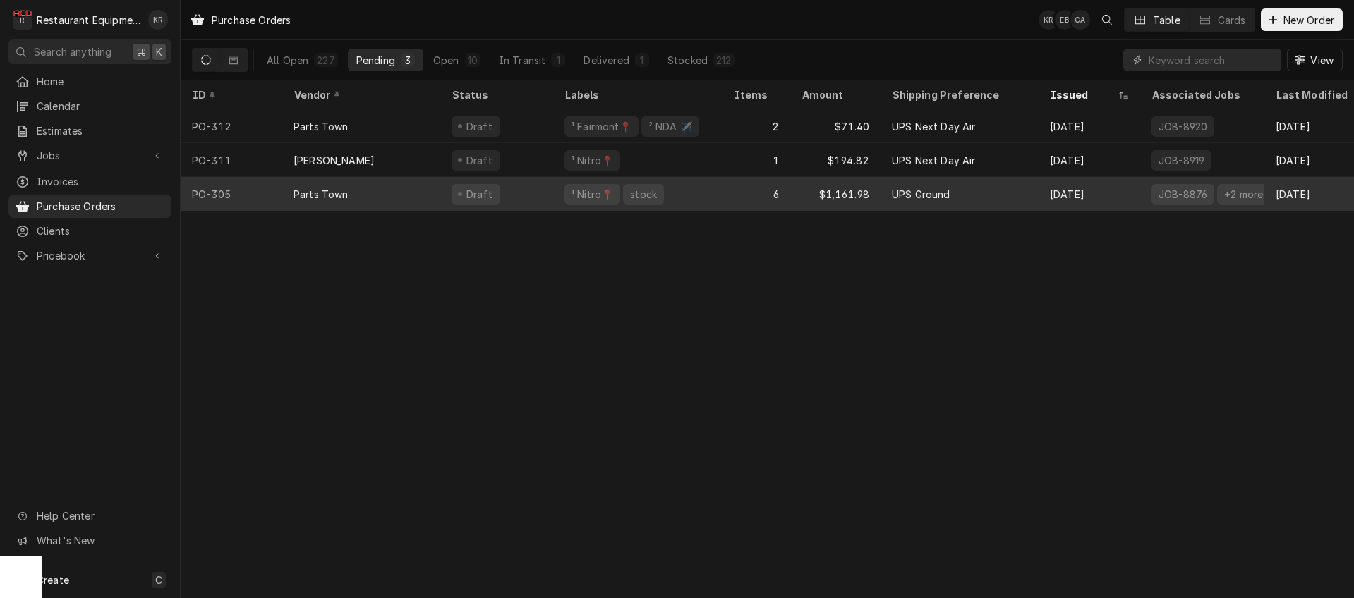
click at [449, 188] on div "Draft" at bounding box center [496, 194] width 113 height 34
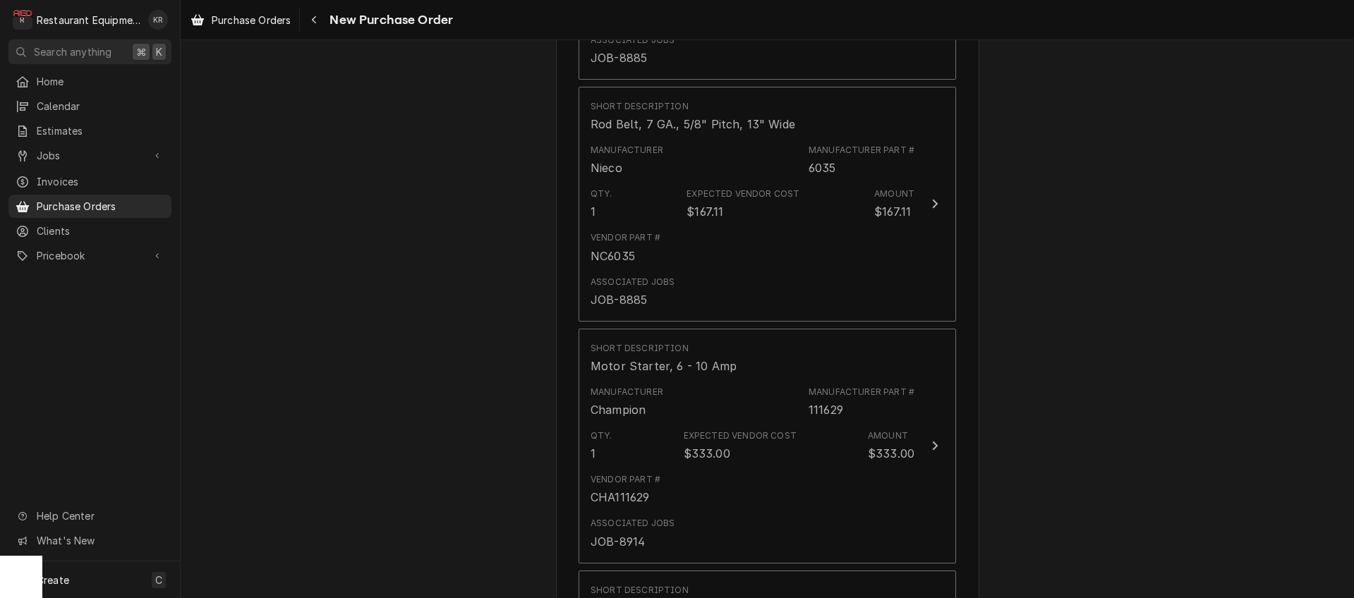
scroll to position [1131, 0]
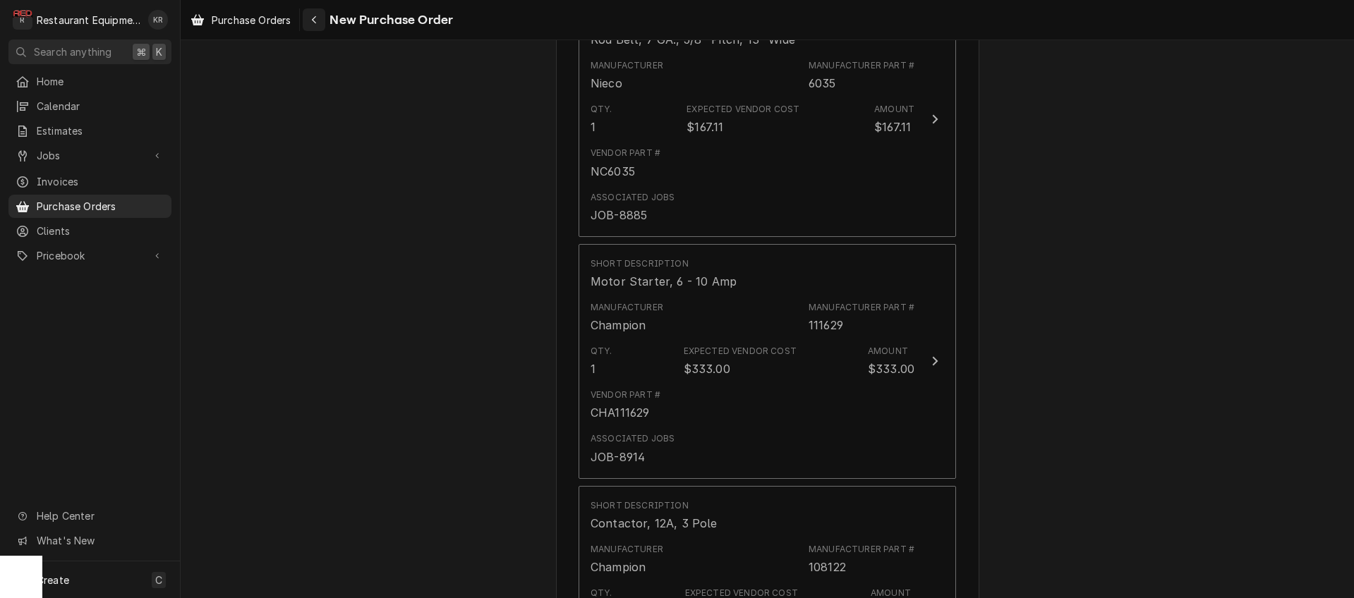
click at [314, 20] on icon "Navigate back" at bounding box center [314, 20] width 6 height 10
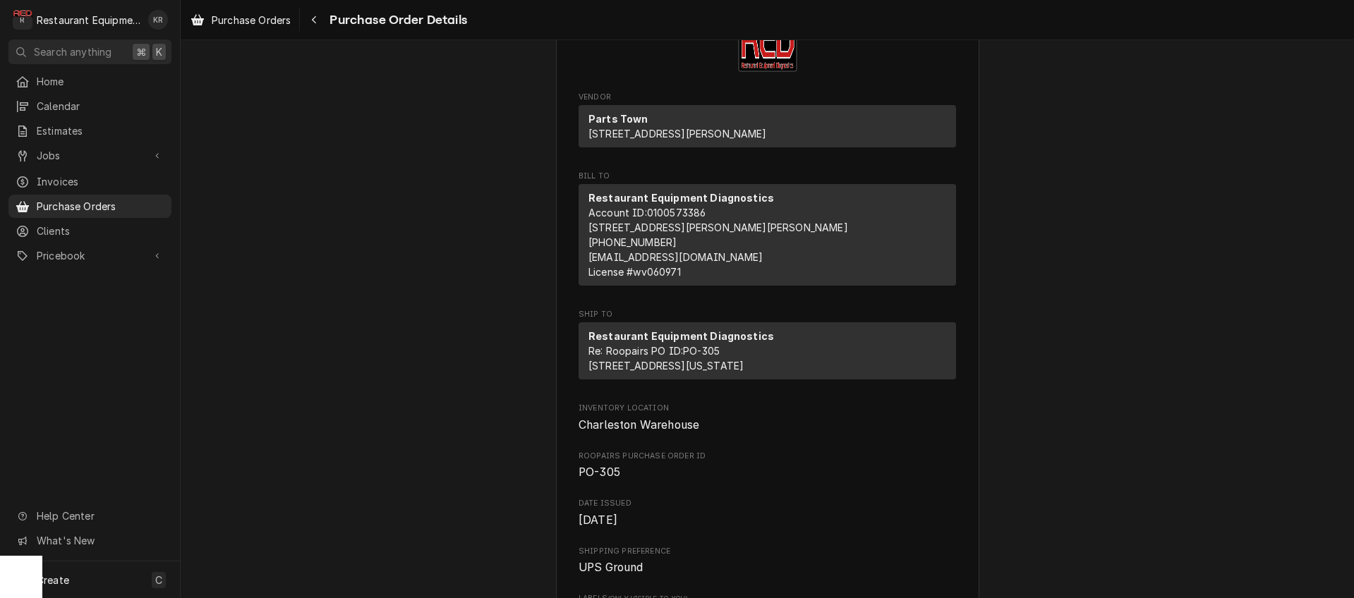
scroll to position [80, 0]
click at [260, 16] on span "Purchase Orders" at bounding box center [251, 20] width 79 height 15
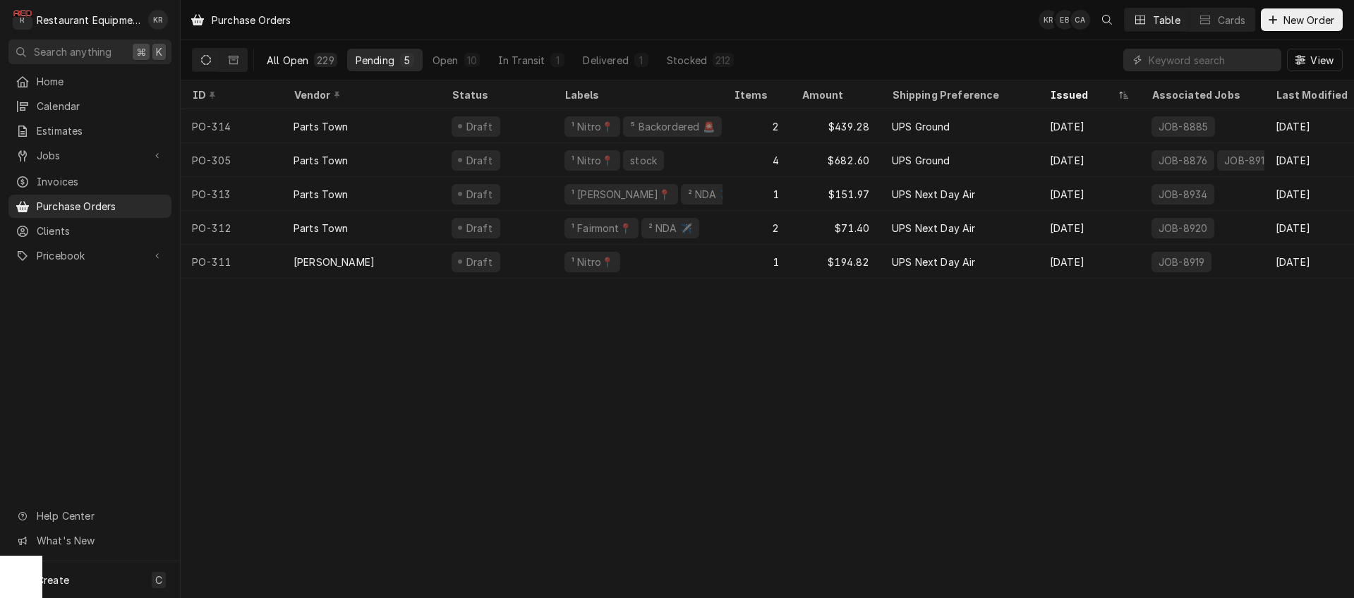
click at [289, 56] on div "All Open" at bounding box center [288, 60] width 42 height 15
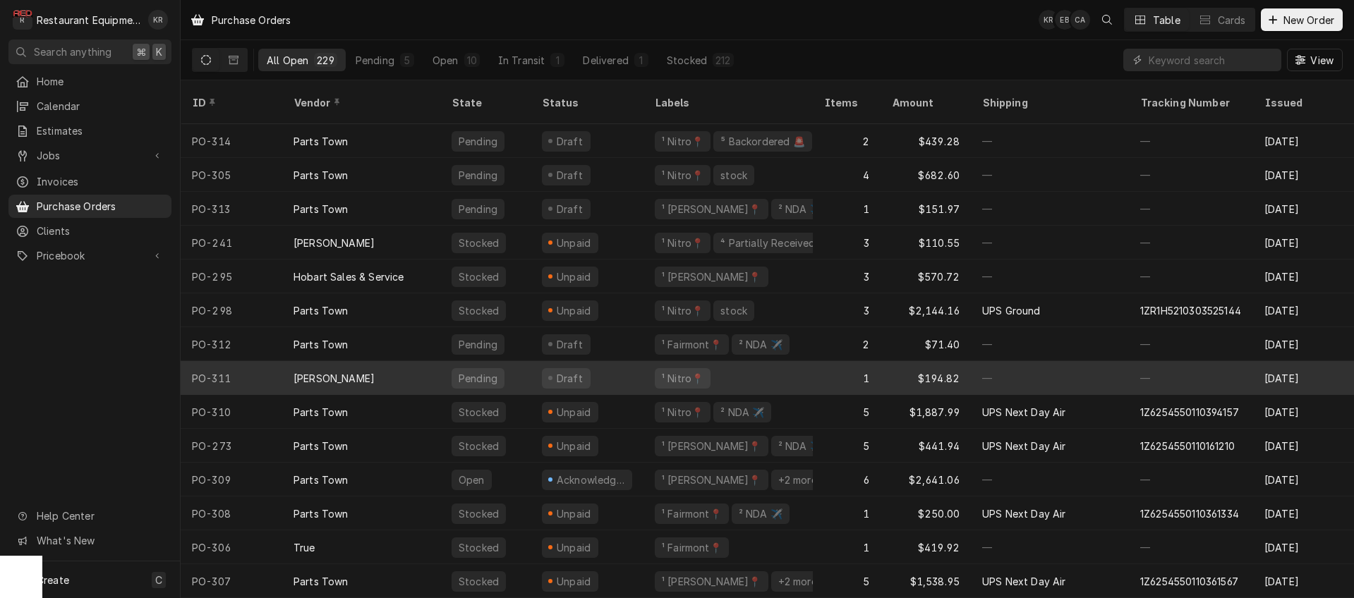
click at [459, 371] on div "Pending" at bounding box center [478, 378] width 42 height 15
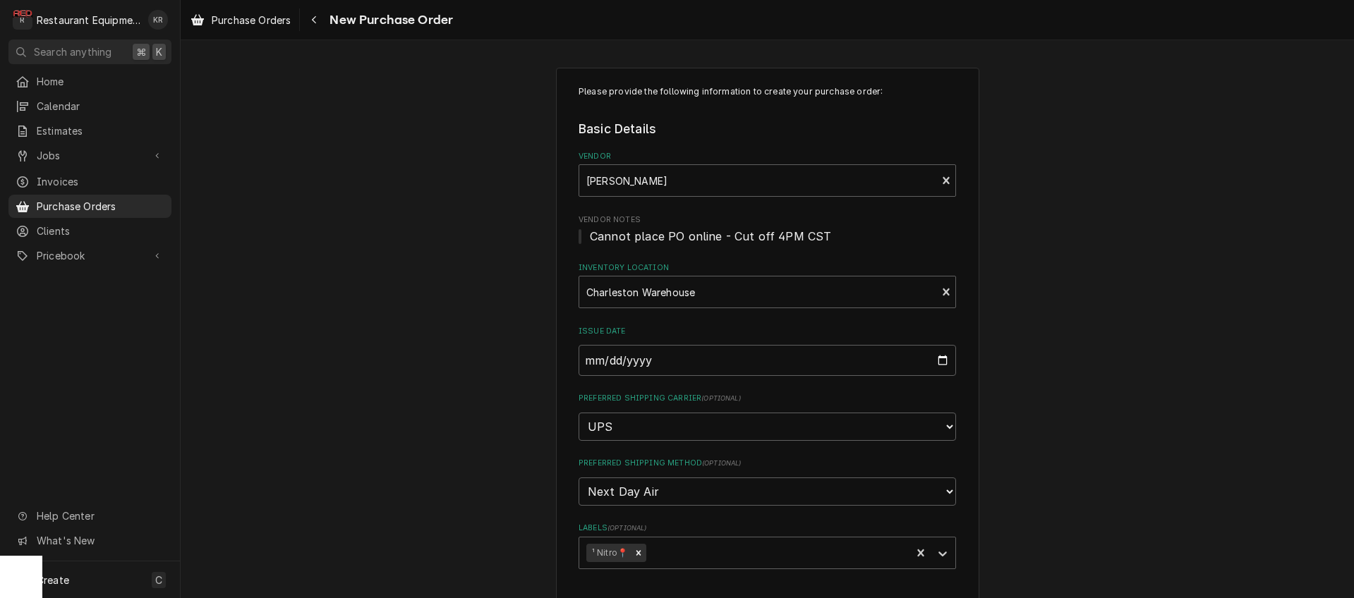
scroll to position [781, 0]
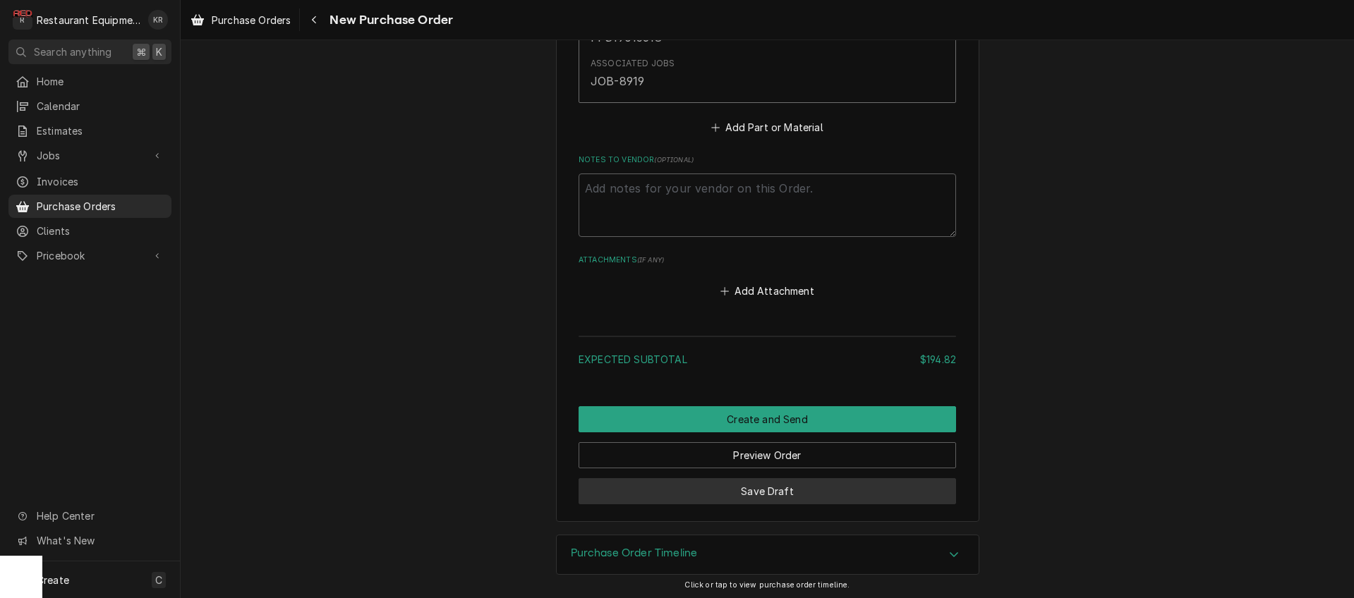
click at [742, 483] on button "Save Draft" at bounding box center [767, 491] width 377 height 26
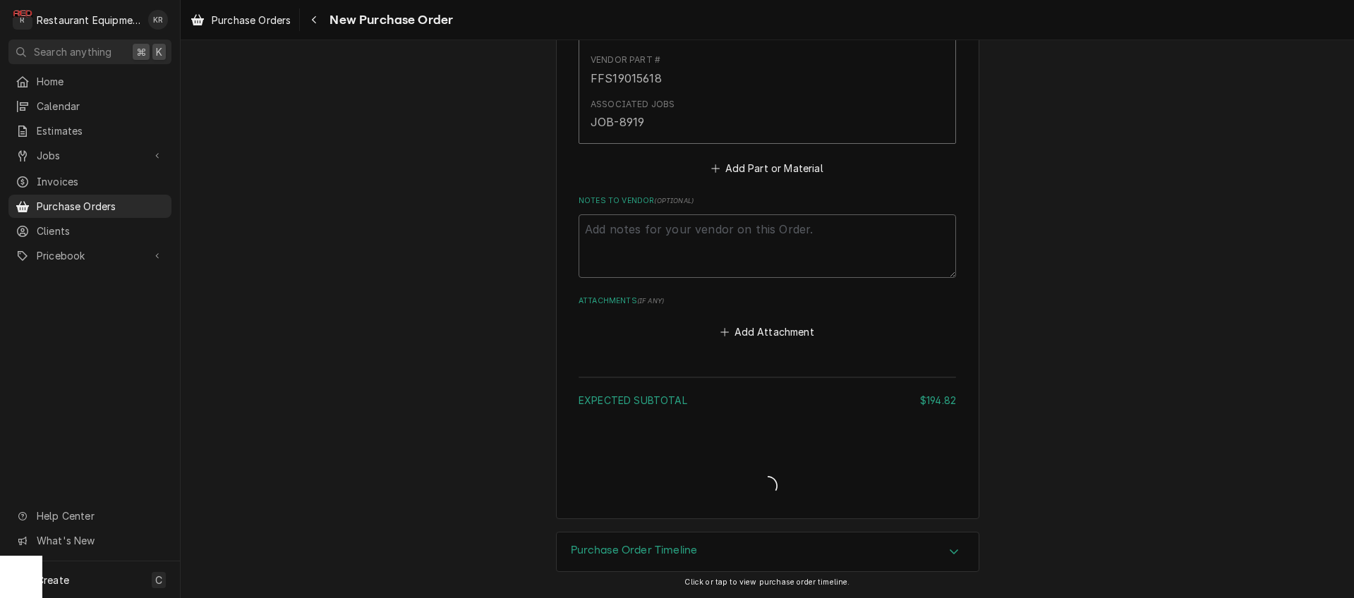
scroll to position [737, 0]
type textarea "x"
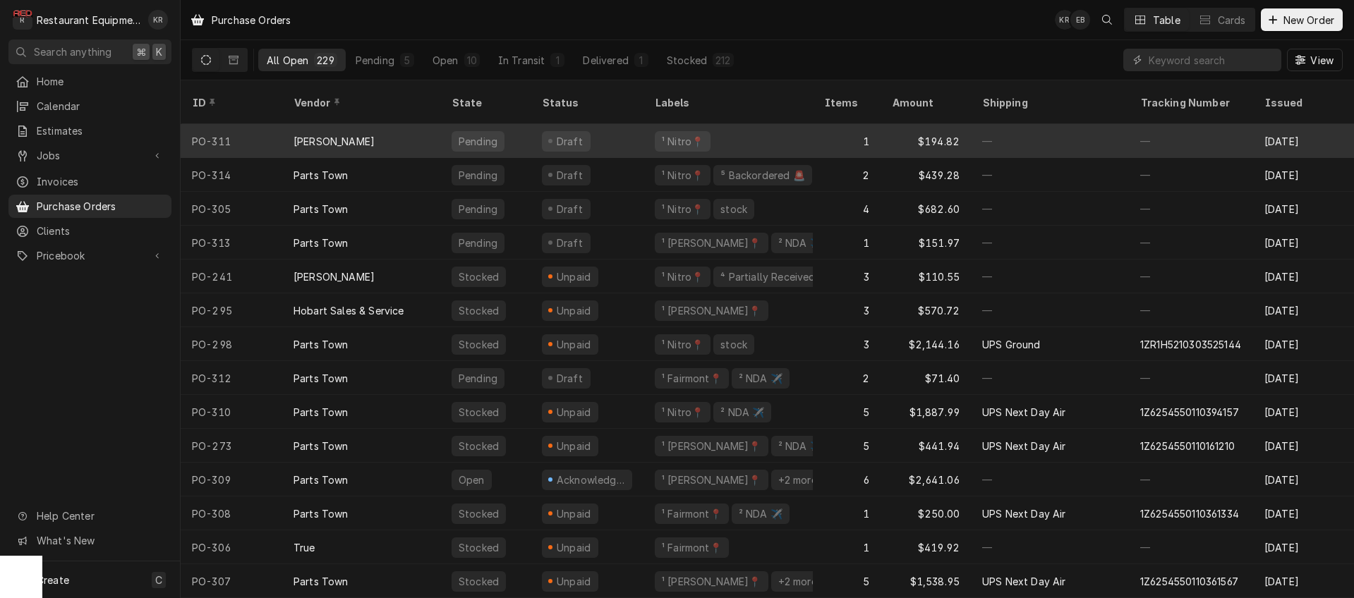
click at [342, 126] on div "[PERSON_NAME]" at bounding box center [361, 141] width 158 height 34
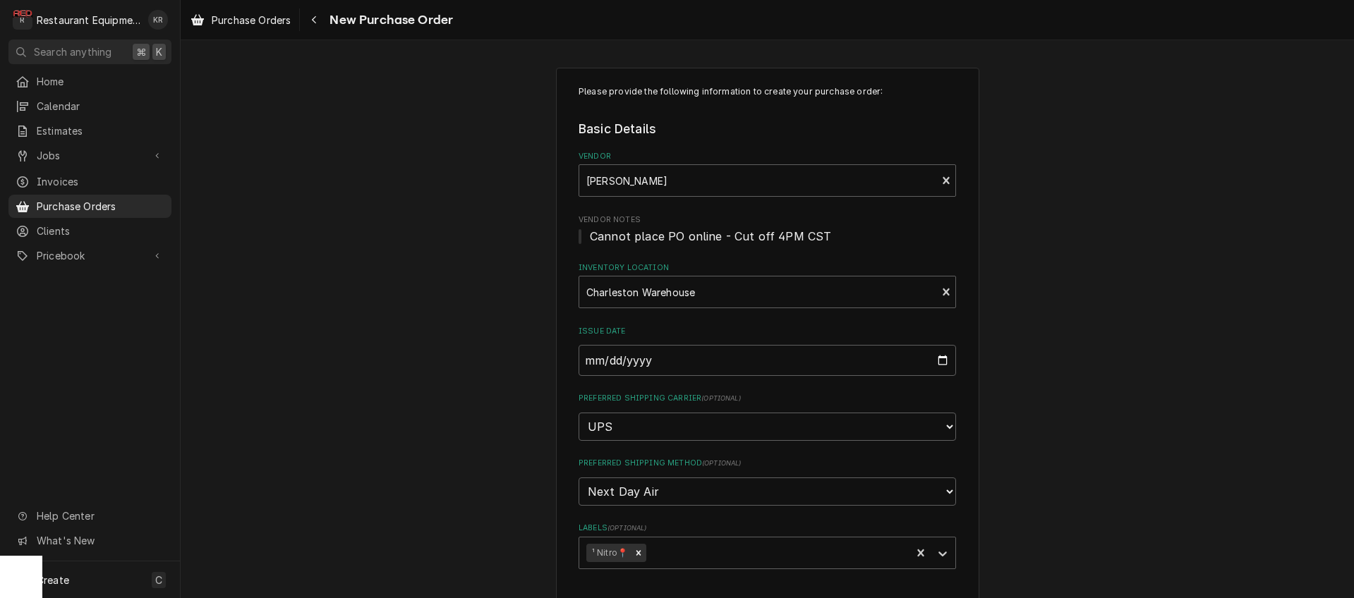
scroll to position [781, 0]
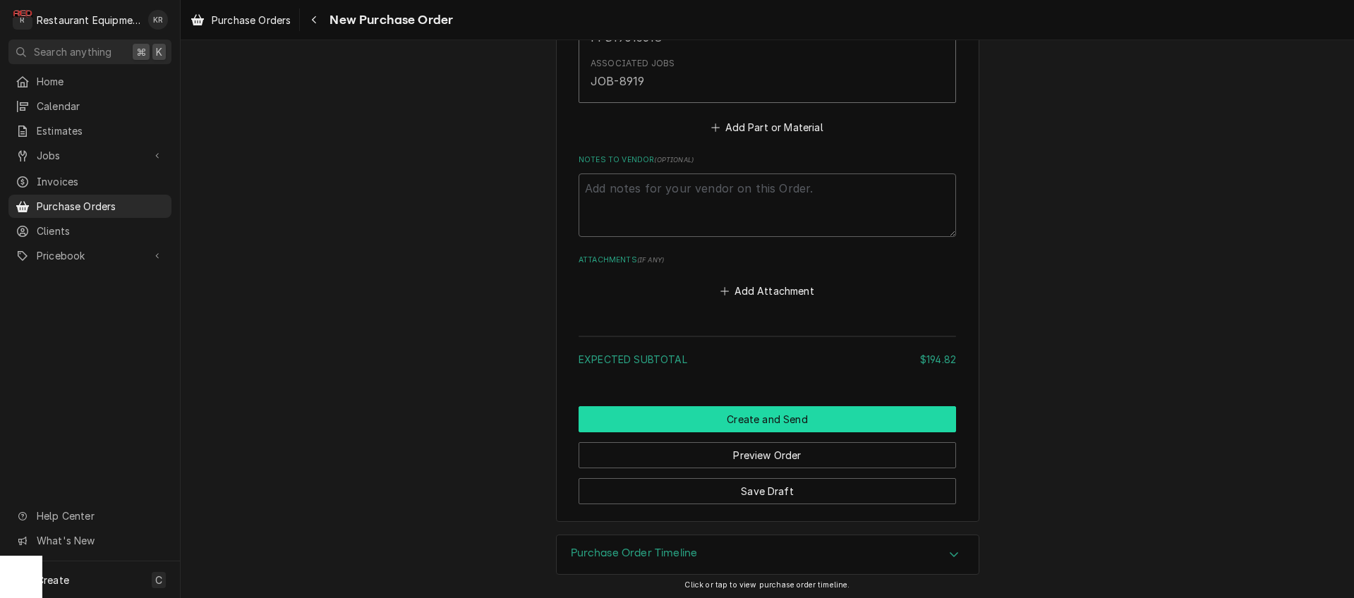
click at [770, 417] on button "Create and Send" at bounding box center [767, 419] width 377 height 26
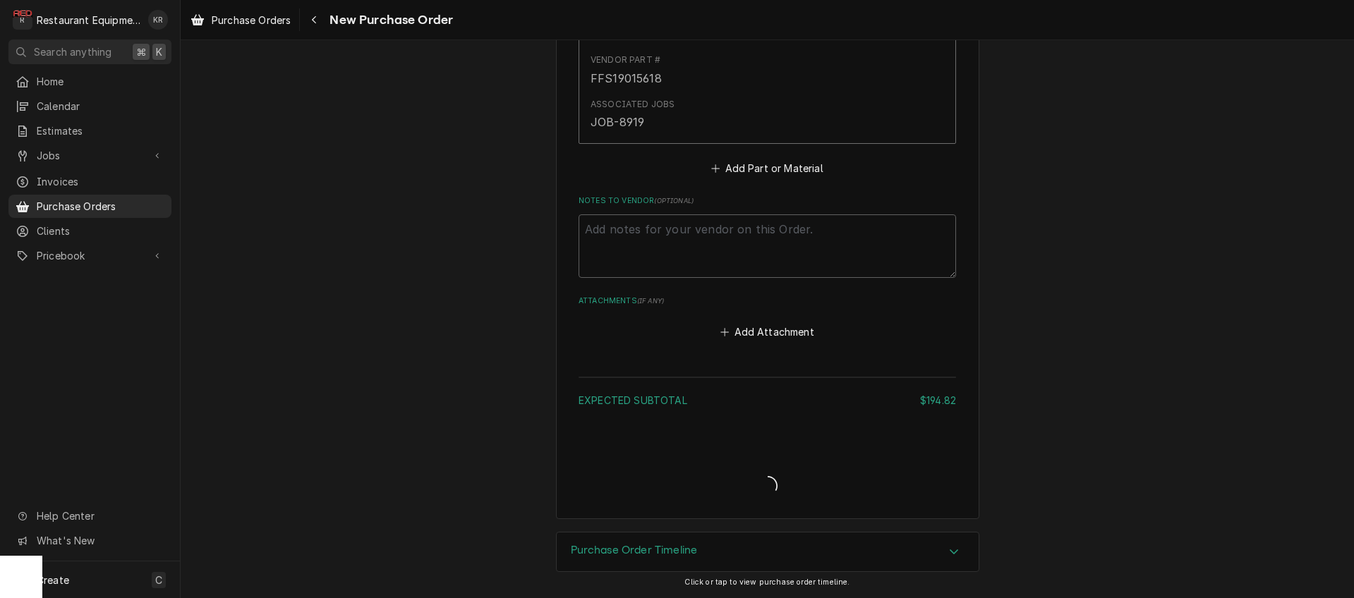
scroll to position [737, 0]
type textarea "x"
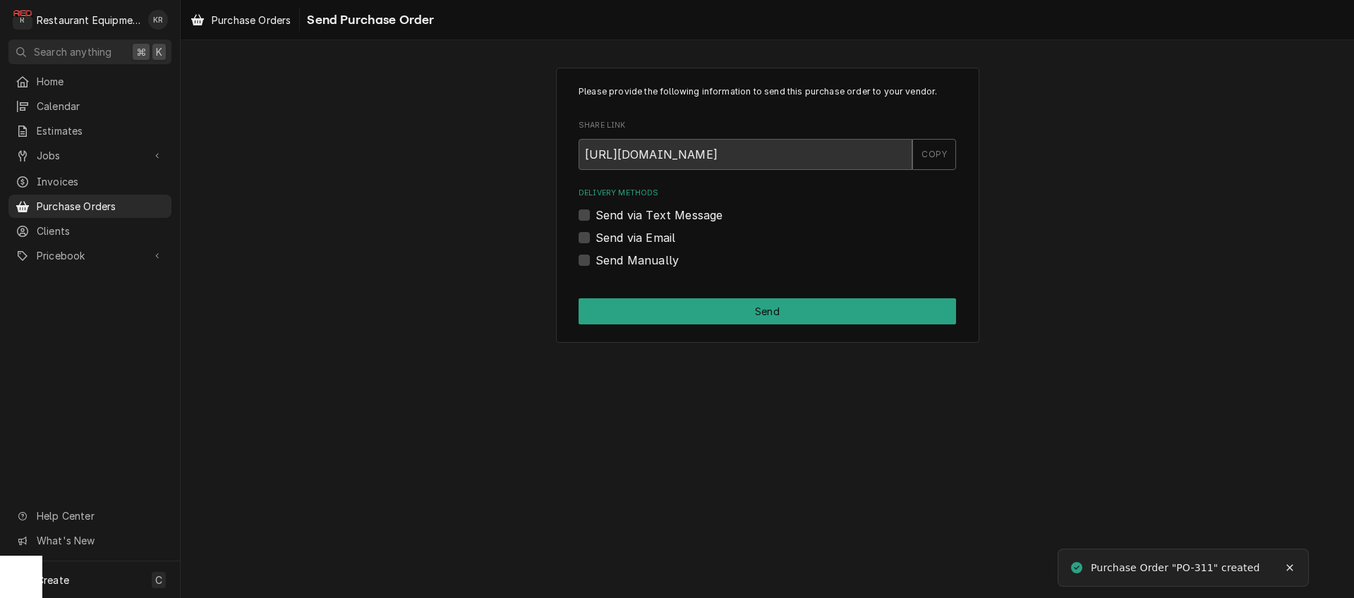
click at [596, 260] on label "Send Manually" at bounding box center [637, 260] width 83 height 17
click at [596, 260] on input "Send Manually" at bounding box center [784, 267] width 377 height 31
checkbox input "true"
click at [650, 320] on button "Send" at bounding box center [767, 311] width 377 height 26
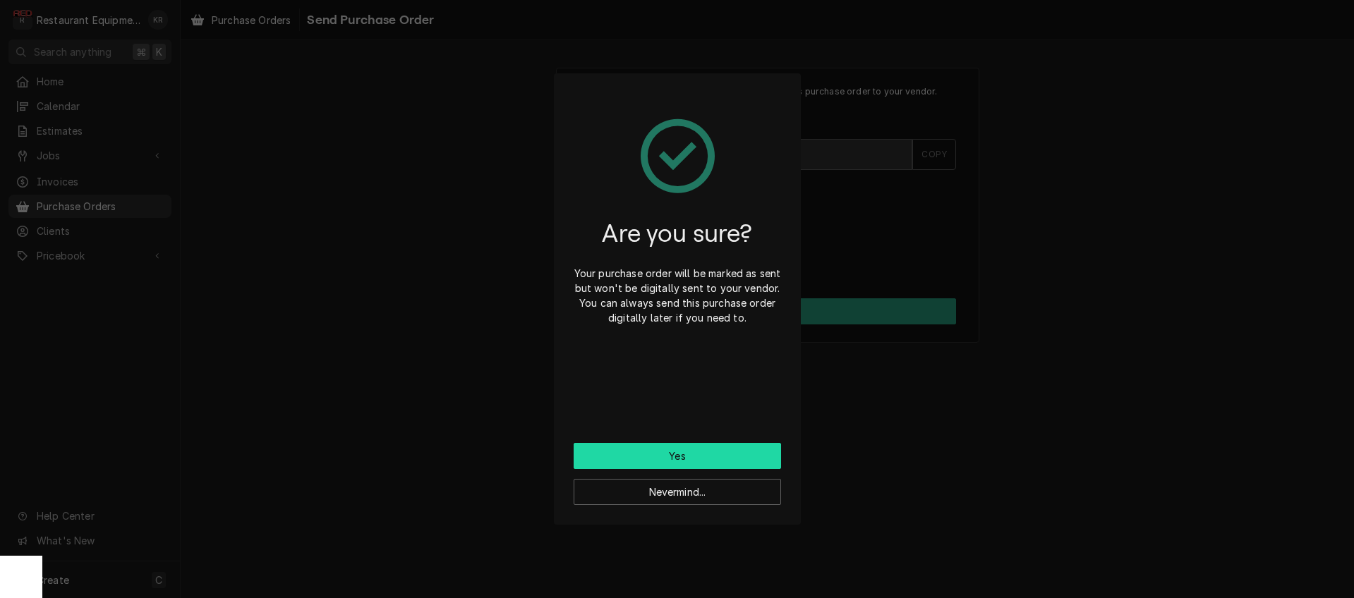
click at [701, 464] on button "Yes" at bounding box center [677, 456] width 207 height 26
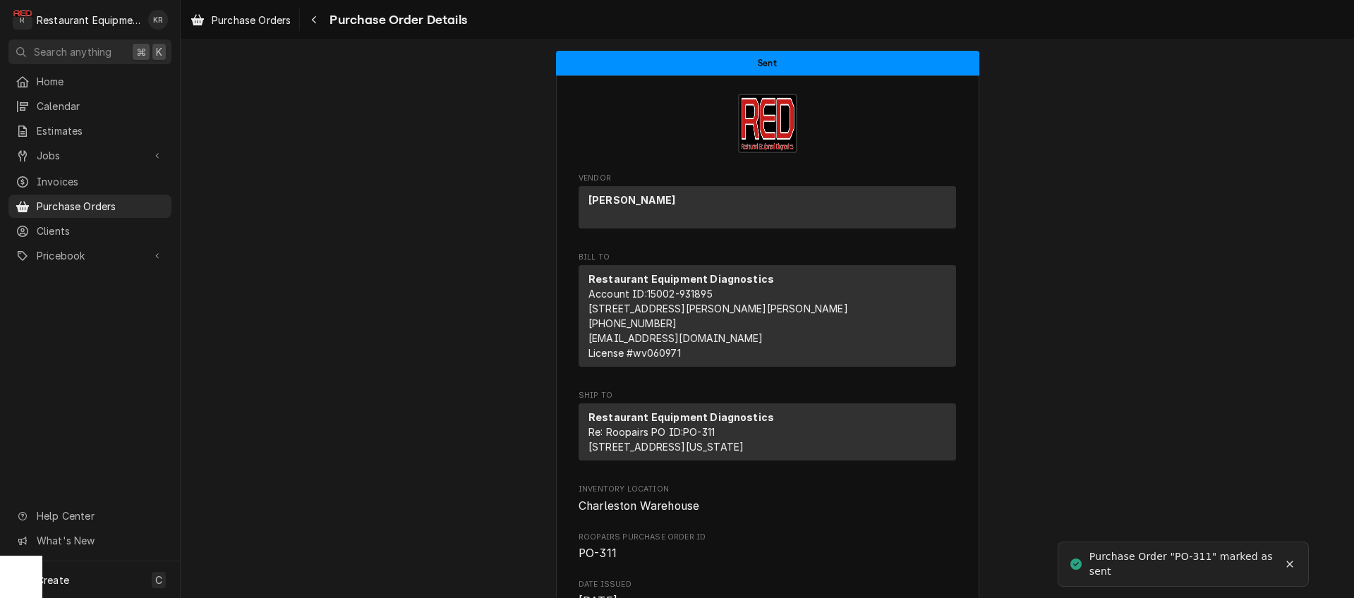
scroll to position [969, 0]
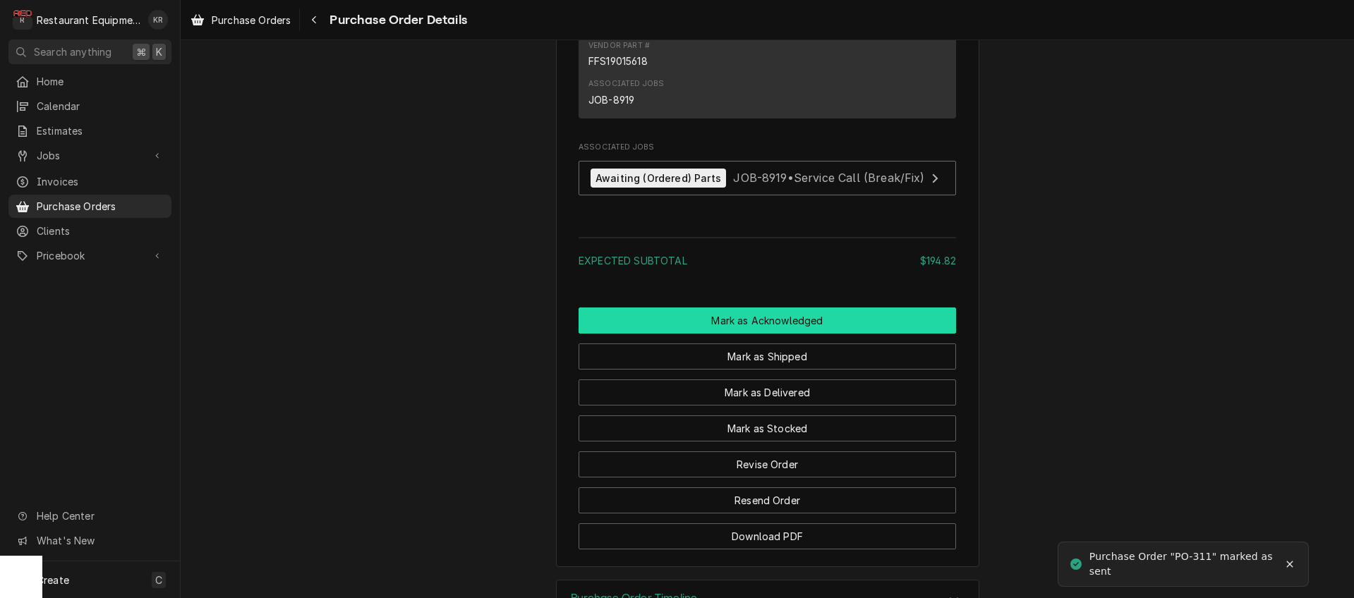
click at [733, 334] on button "Mark as Acknowledged" at bounding box center [767, 321] width 377 height 26
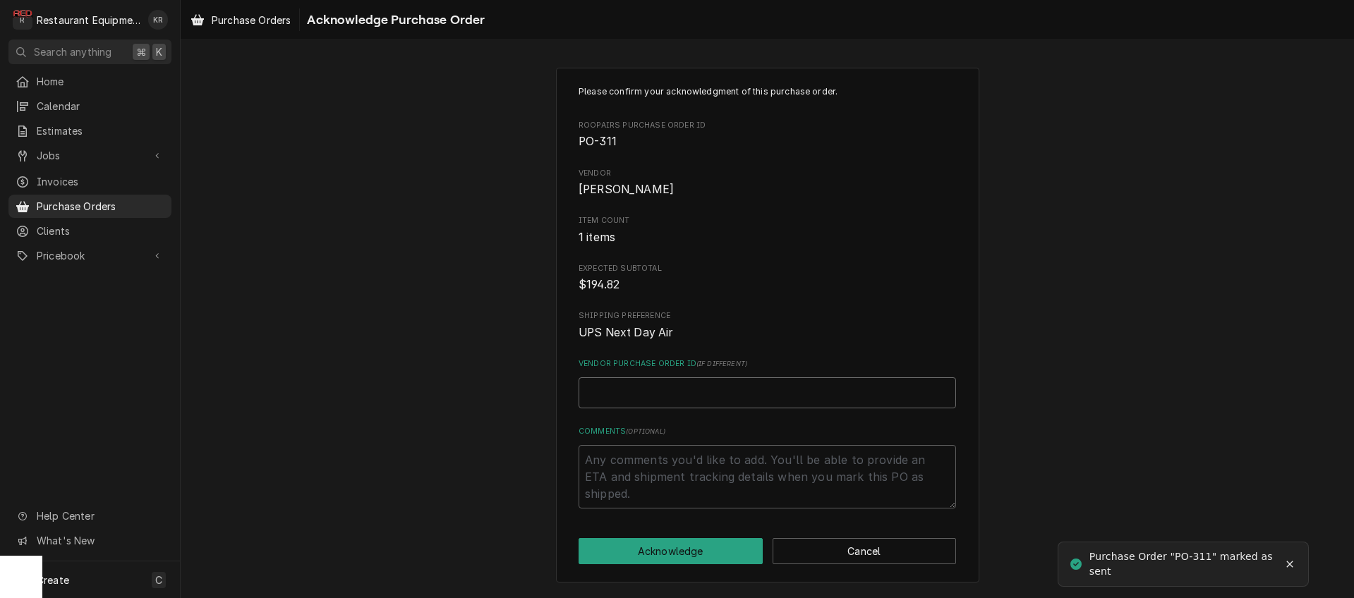
click at [701, 399] on input "Vendor Purchase Order ID ( if different )" at bounding box center [767, 392] width 377 height 31
paste input "47613705"
type textarea "x"
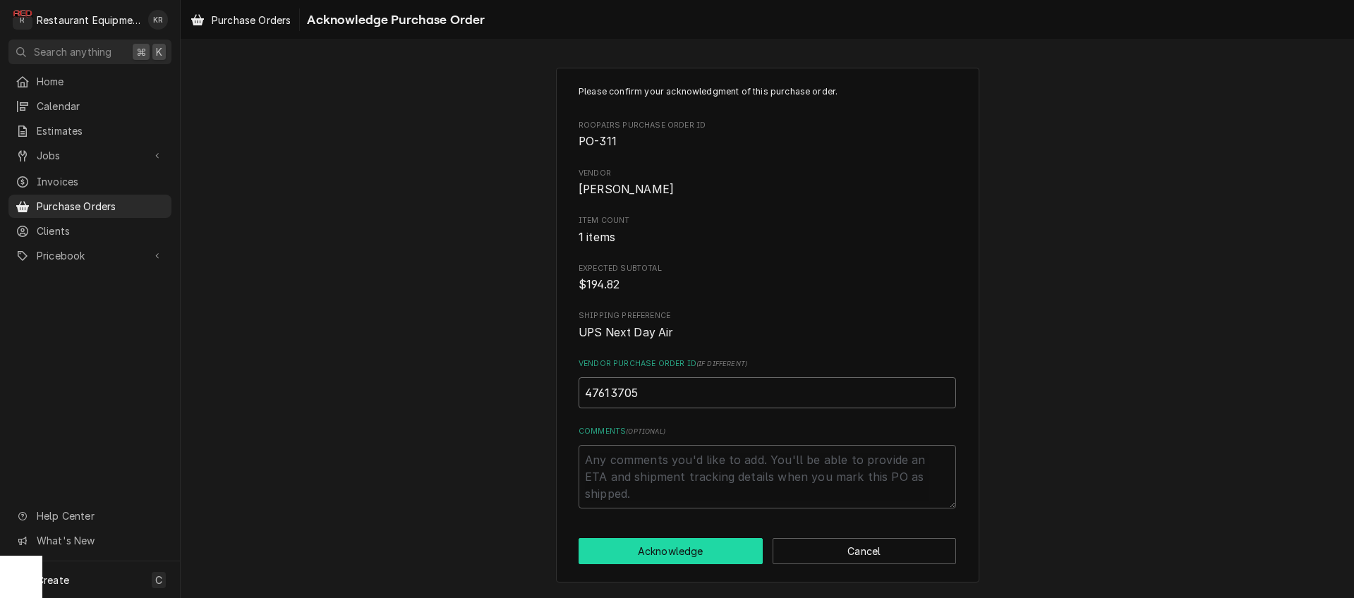
type input "47613705"
click at [696, 552] on button "Acknowledge" at bounding box center [671, 551] width 184 height 26
type textarea "x"
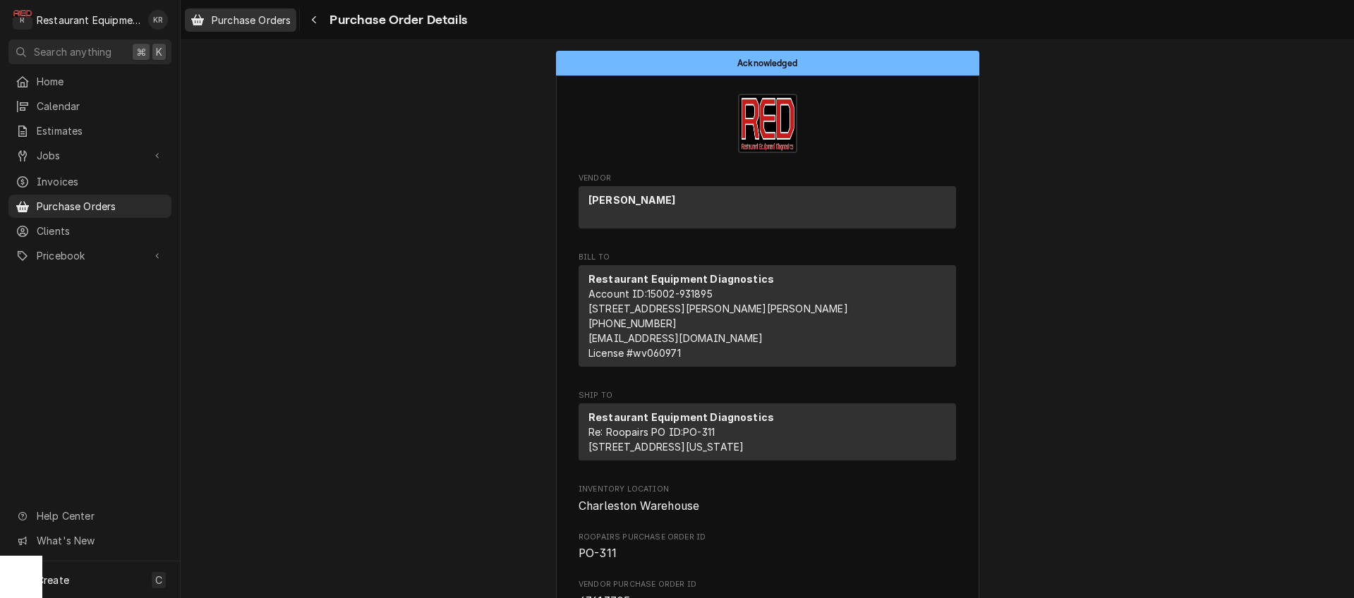
click at [276, 19] on span "Purchase Orders" at bounding box center [251, 20] width 79 height 15
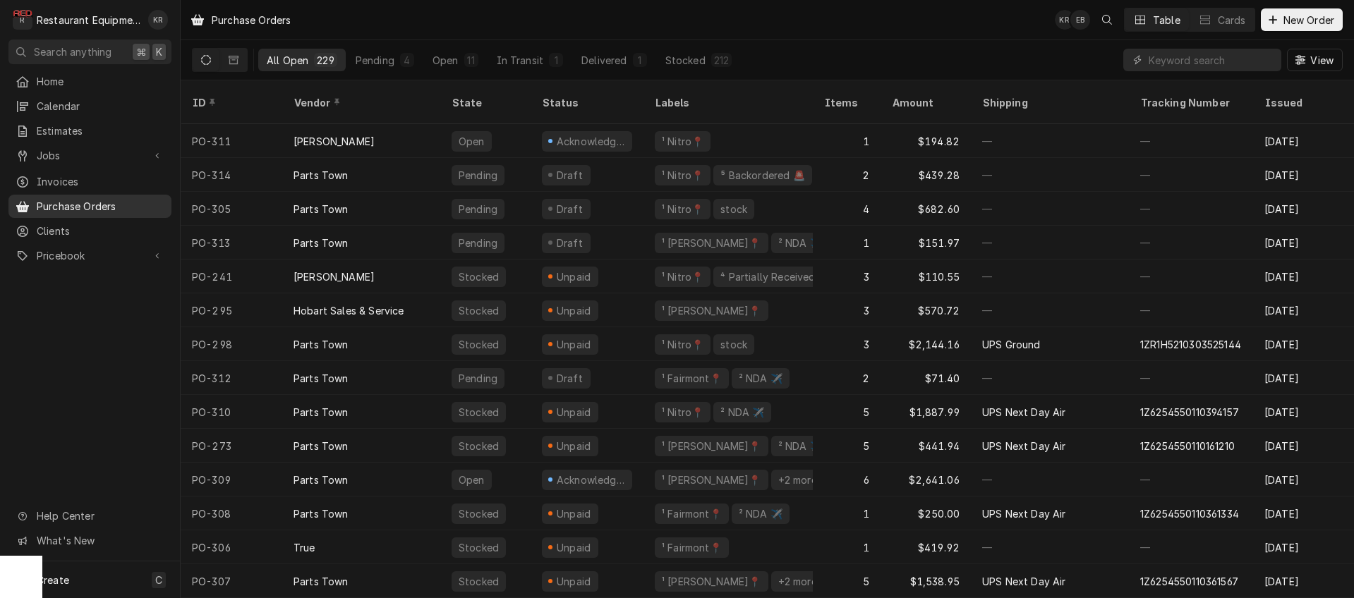
click at [483, 168] on div "Pending" at bounding box center [478, 175] width 42 height 15
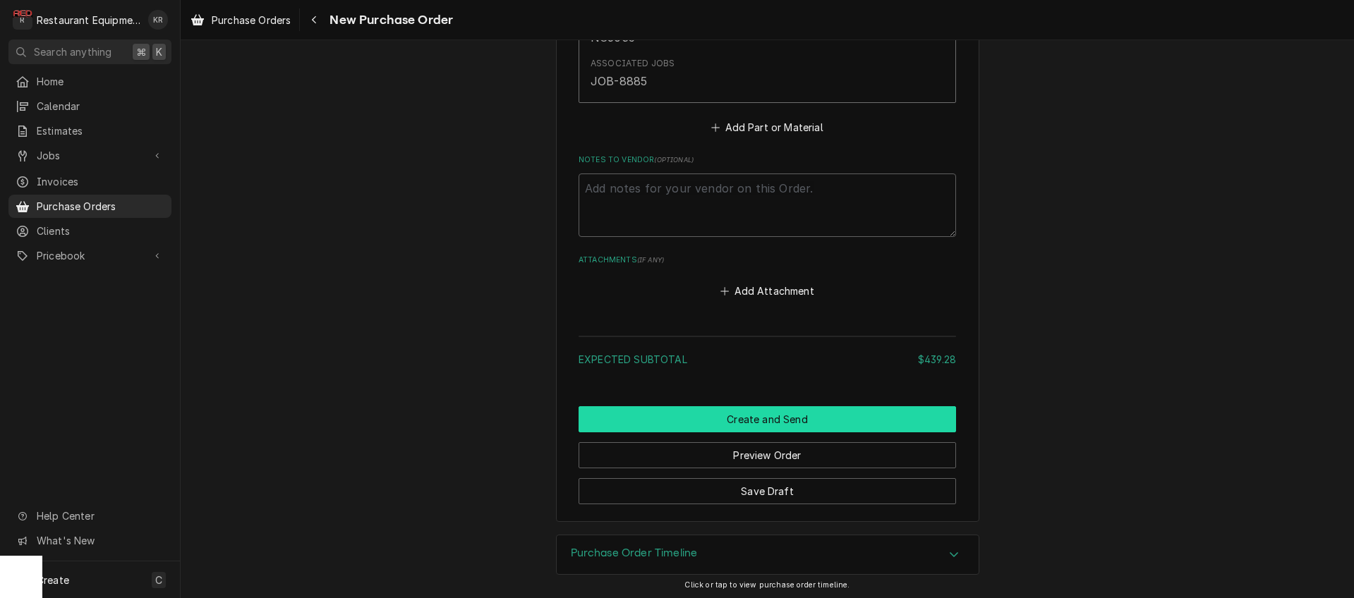
click at [762, 418] on button "Create and Send" at bounding box center [767, 419] width 377 height 26
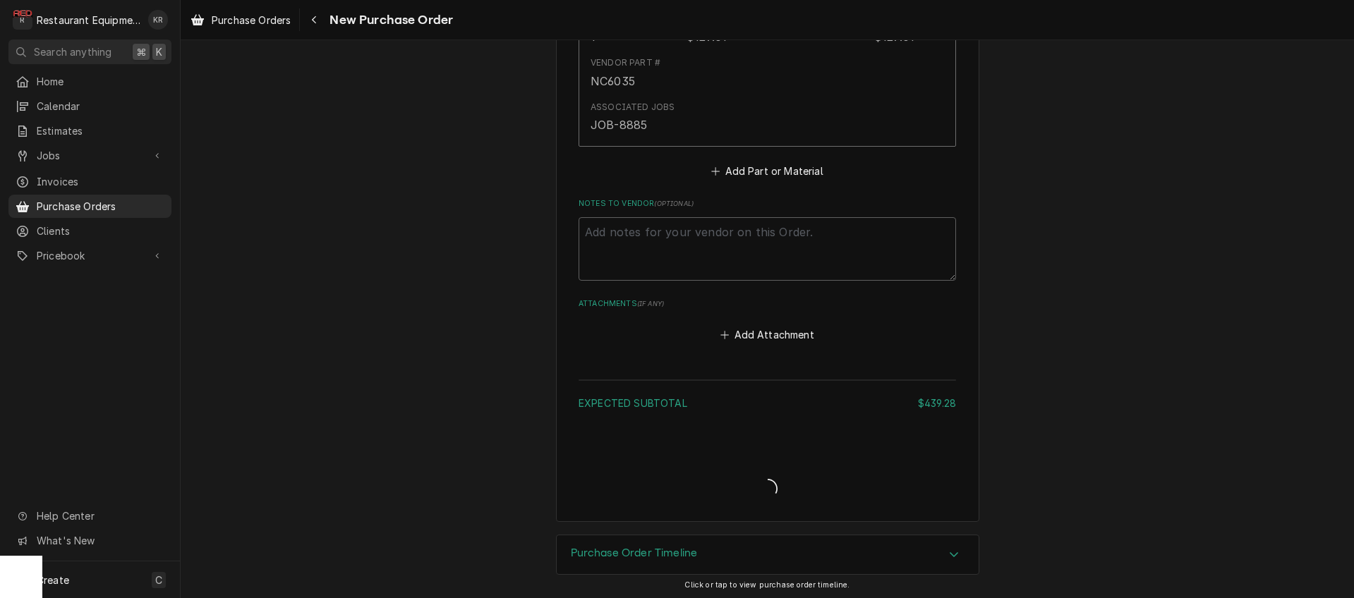
type textarea "x"
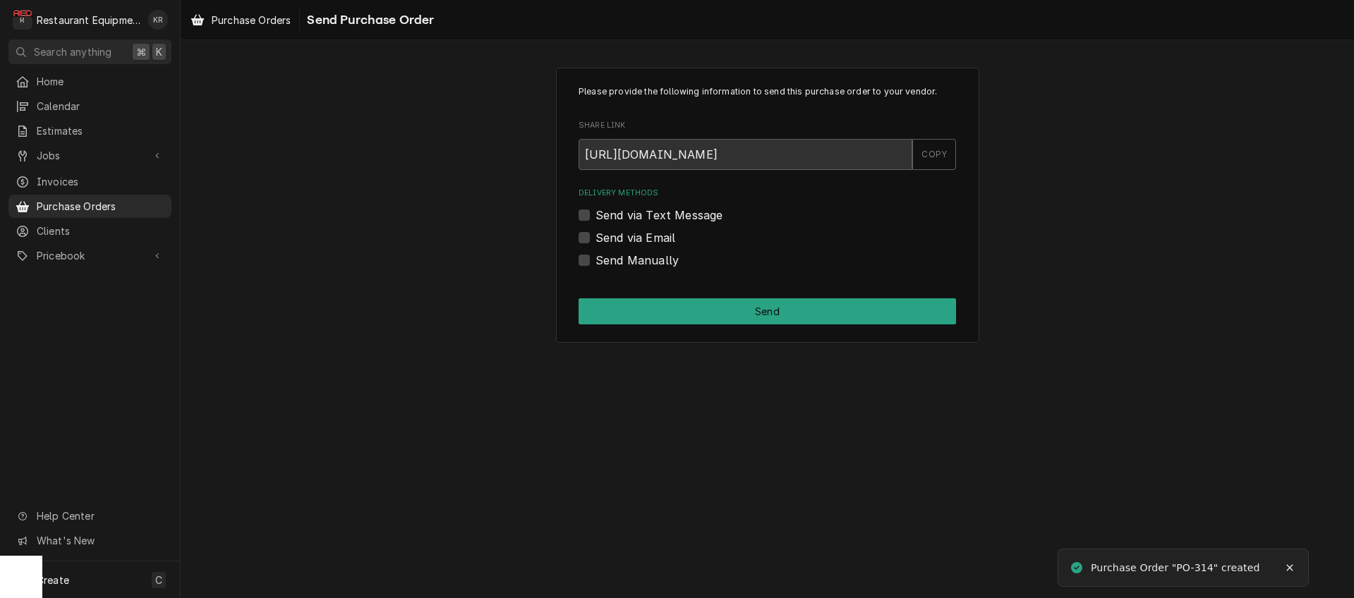
drag, startPoint x: 598, startPoint y: 260, endPoint x: 588, endPoint y: 260, distance: 9.9
click at [598, 260] on label "Send Manually" at bounding box center [637, 260] width 83 height 17
click at [598, 260] on input "Send Manually" at bounding box center [784, 267] width 377 height 31
checkbox input "true"
drag, startPoint x: 674, startPoint y: 291, endPoint x: 682, endPoint y: 303, distance: 14.9
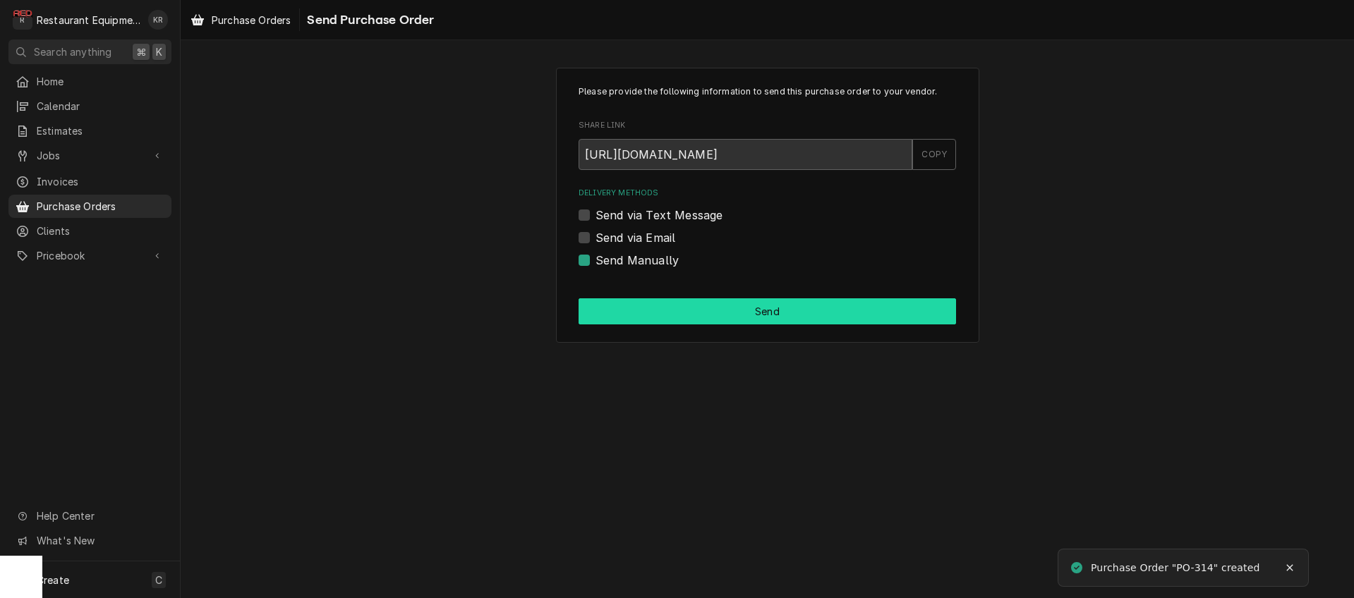
click at [675, 294] on div "Please provide the following information to send this purchase order to your ve…" at bounding box center [767, 205] width 423 height 275
click at [682, 306] on button "Send" at bounding box center [767, 311] width 377 height 26
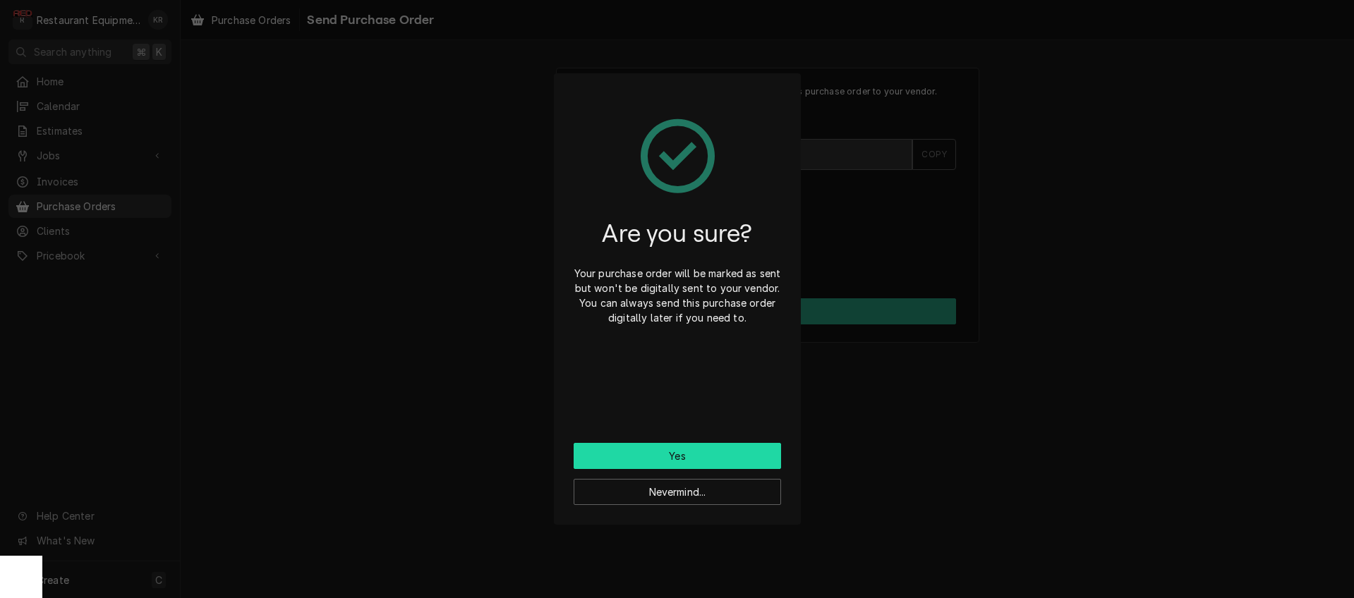
click at [676, 454] on button "Yes" at bounding box center [677, 456] width 207 height 26
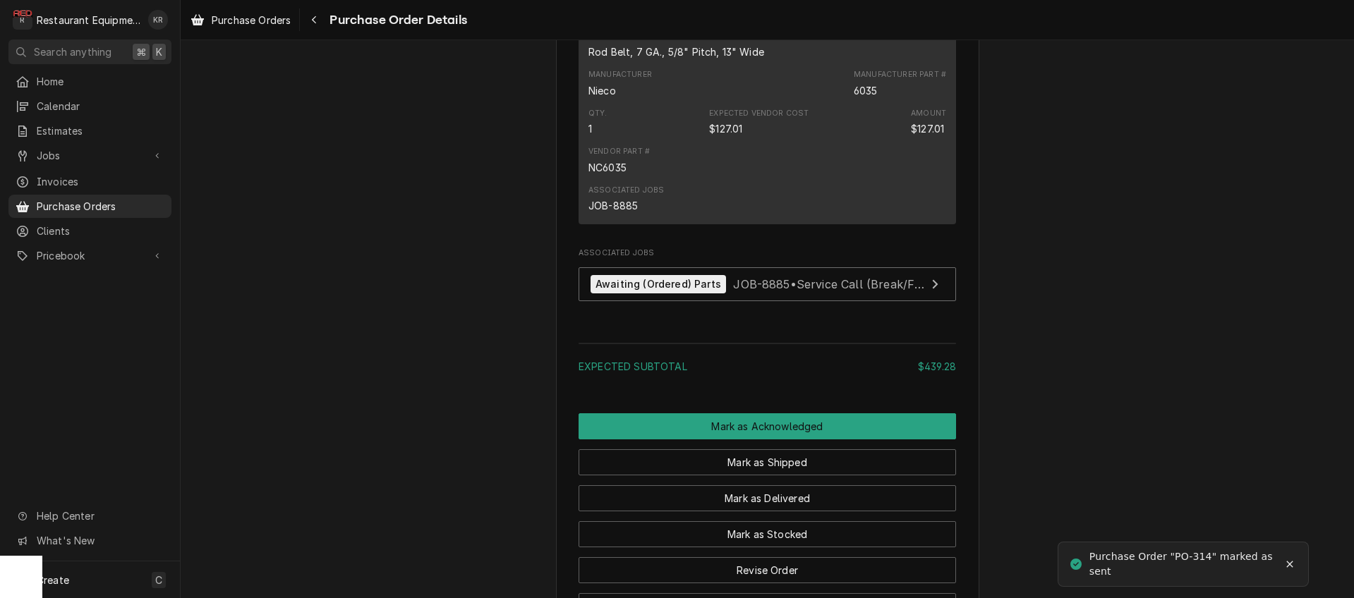
scroll to position [1142, 0]
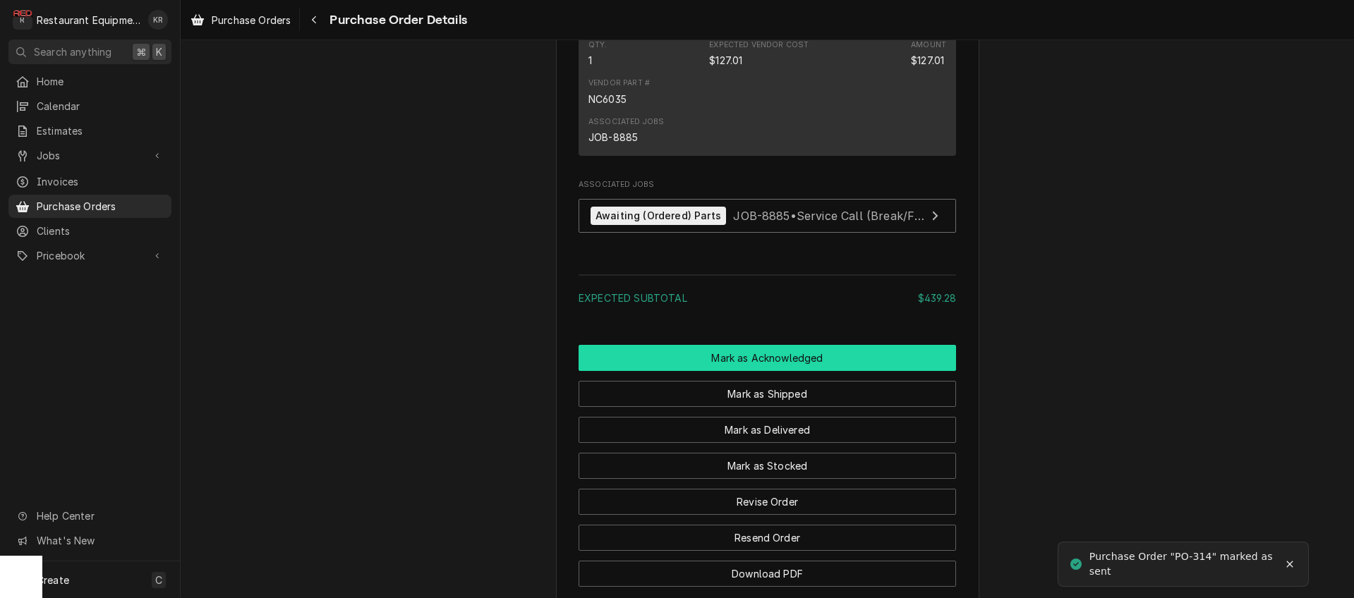
click at [781, 371] on button "Mark as Acknowledged" at bounding box center [767, 358] width 377 height 26
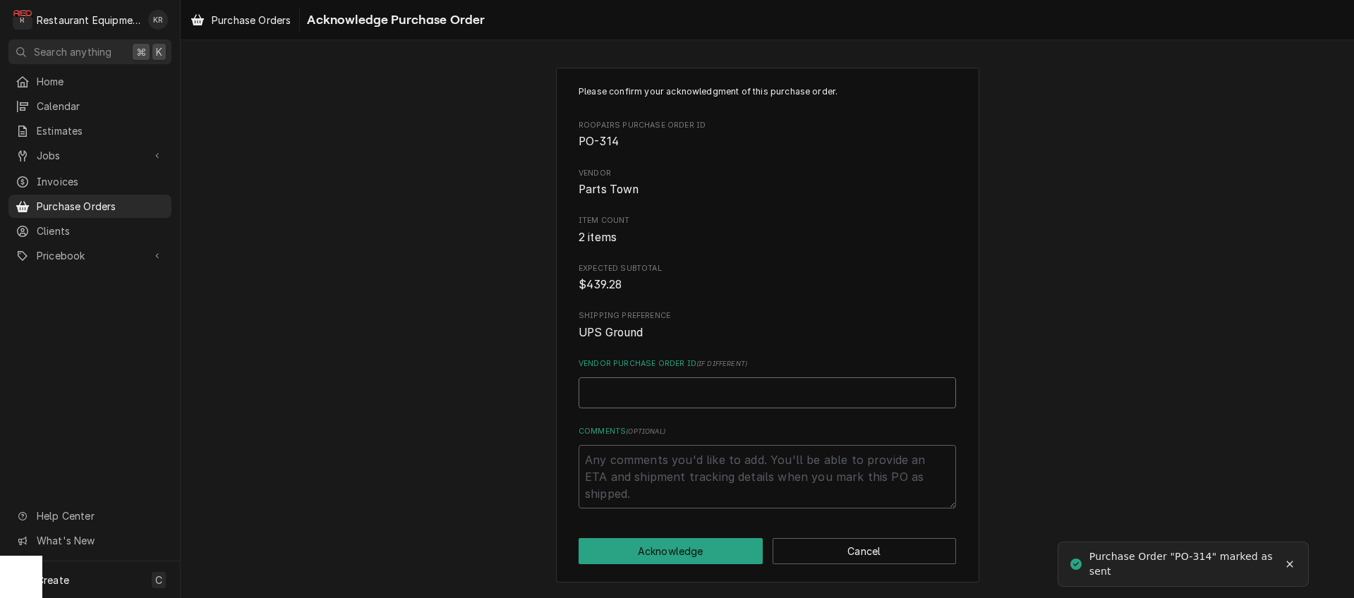
click at [674, 390] on input "Vendor Purchase Order ID ( if different )" at bounding box center [767, 392] width 377 height 31
paste input "0506601550"
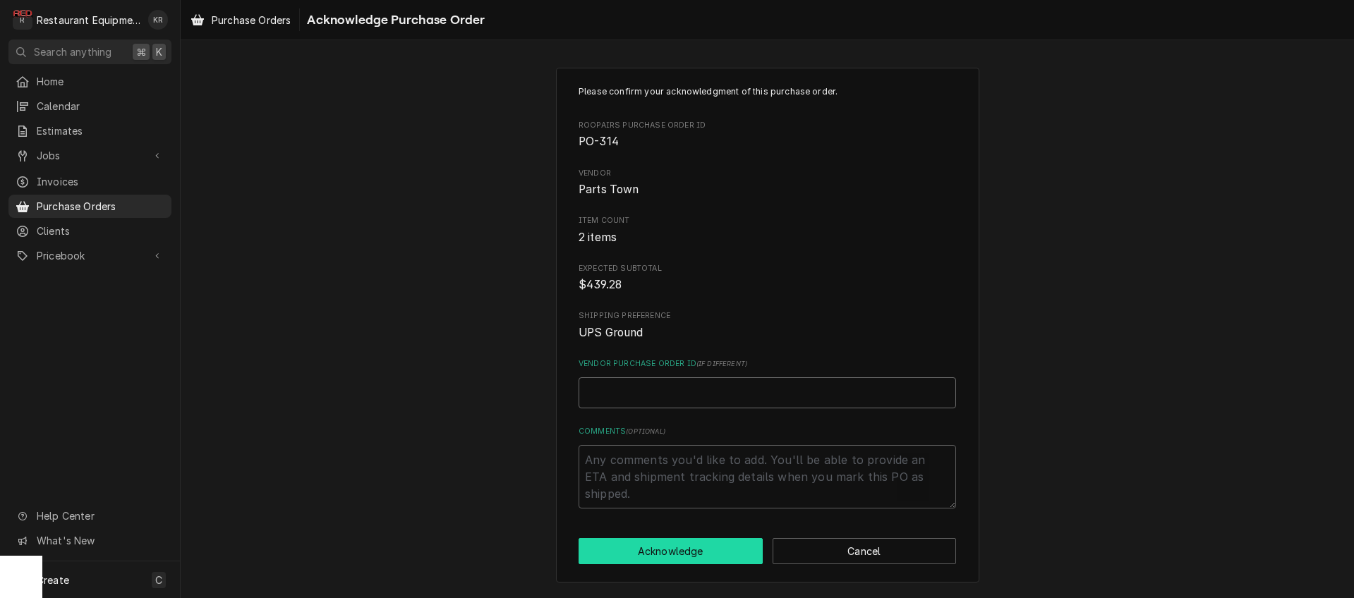
type textarea "x"
type input "0506601550"
click at [691, 547] on button "Acknowledge" at bounding box center [671, 551] width 184 height 26
type textarea "x"
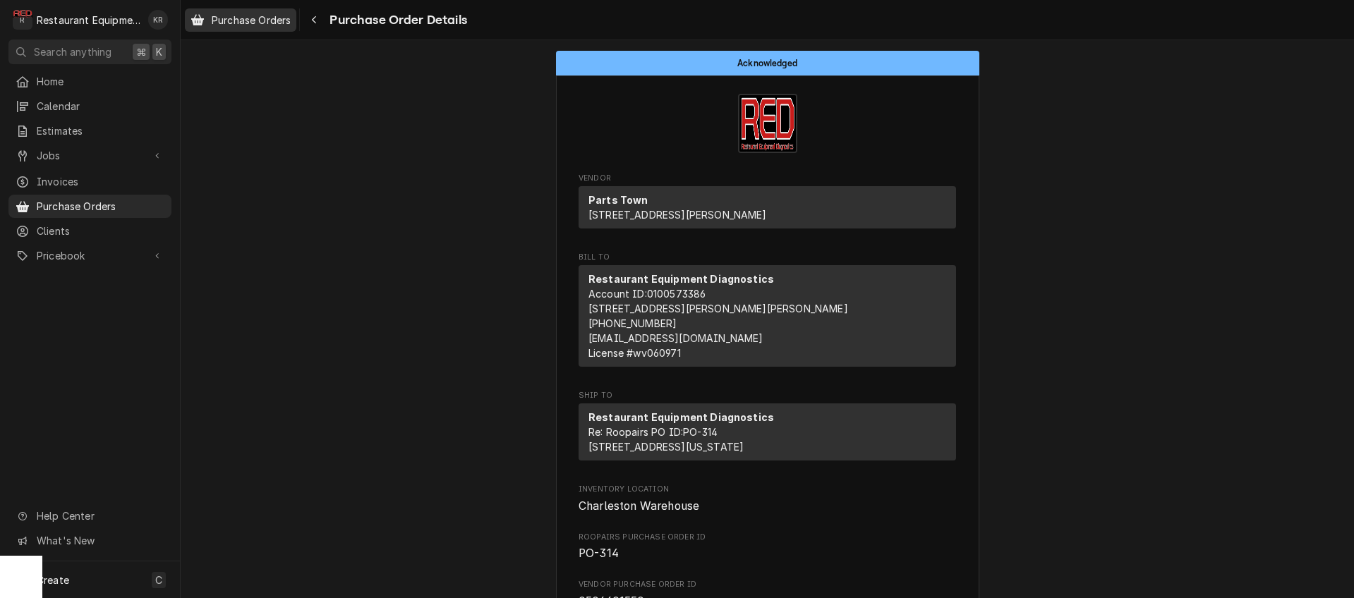
click at [262, 23] on span "Purchase Orders" at bounding box center [251, 20] width 79 height 15
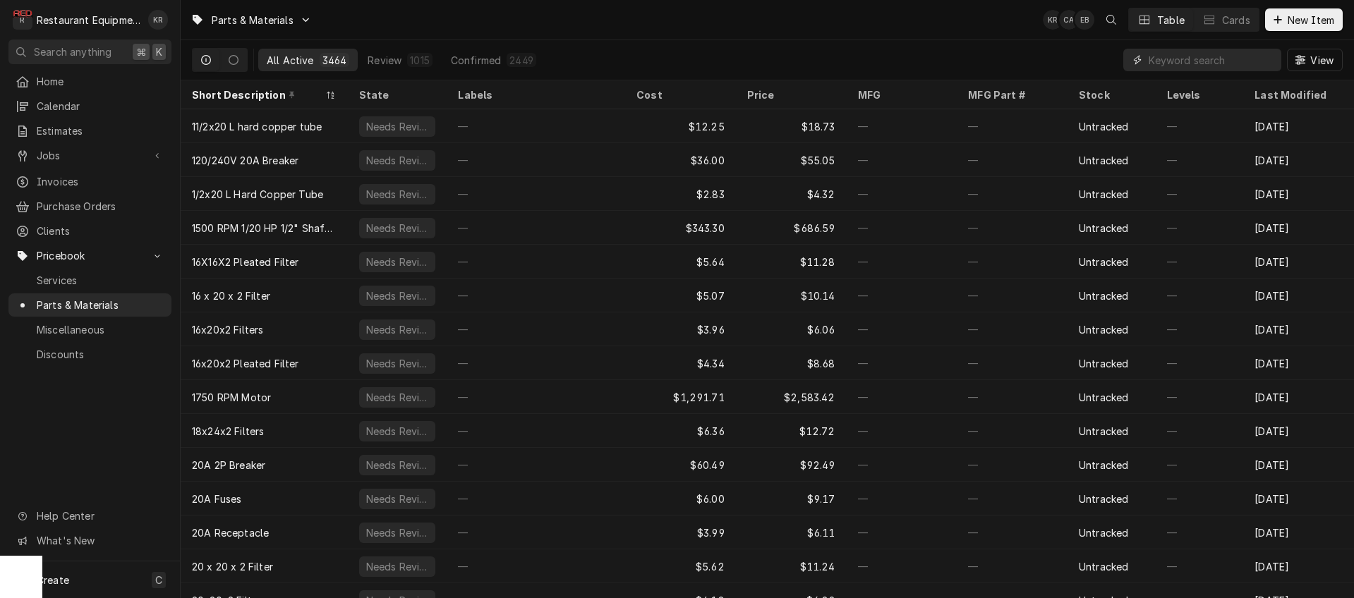
click at [1182, 61] on input "Dynamic Content Wrapper" at bounding box center [1212, 60] width 126 height 23
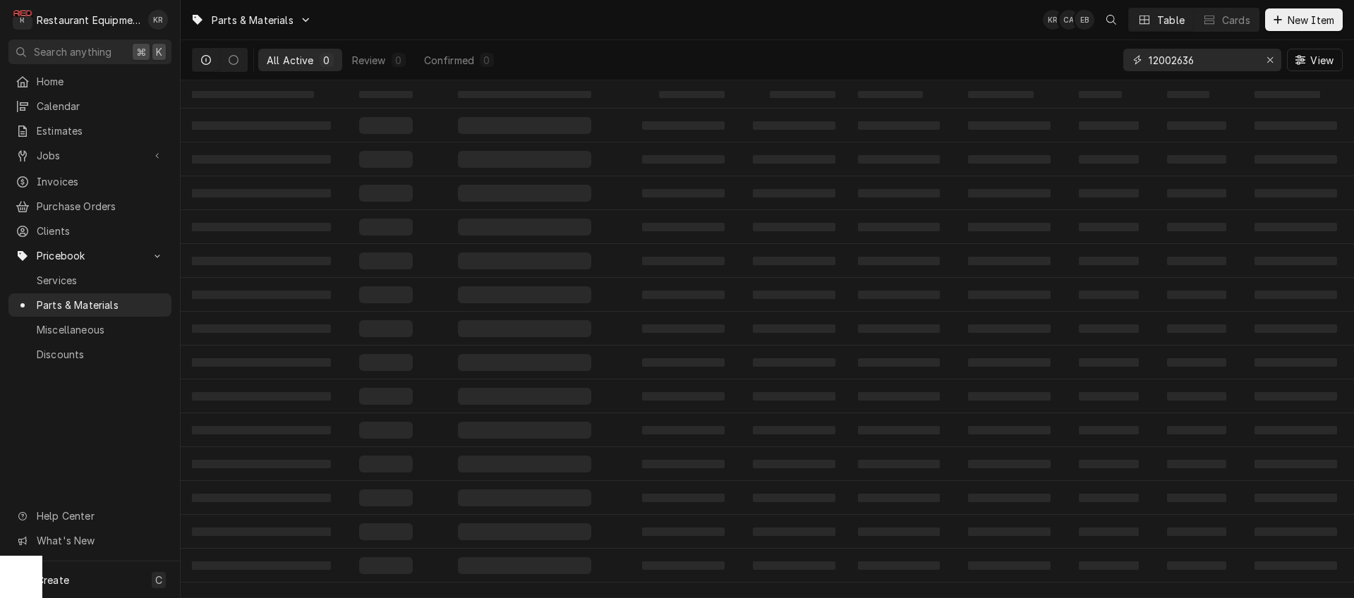
type input "12002636"
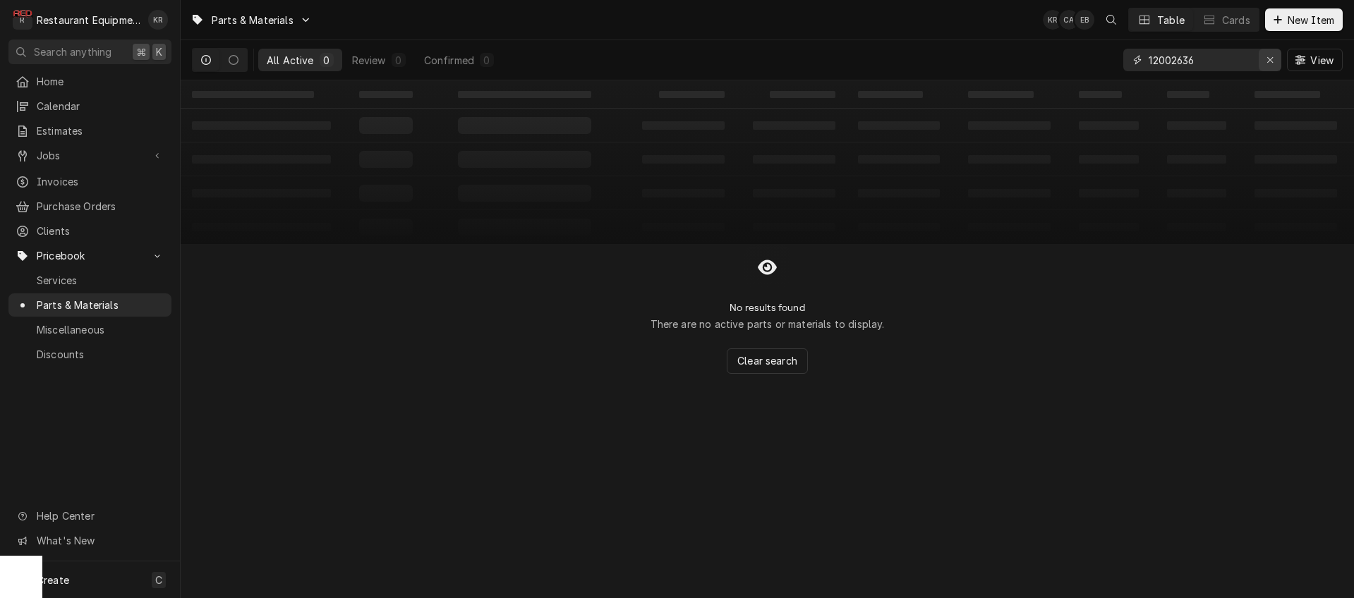
click at [1268, 63] on icon "Erase input" at bounding box center [1271, 60] width 8 height 10
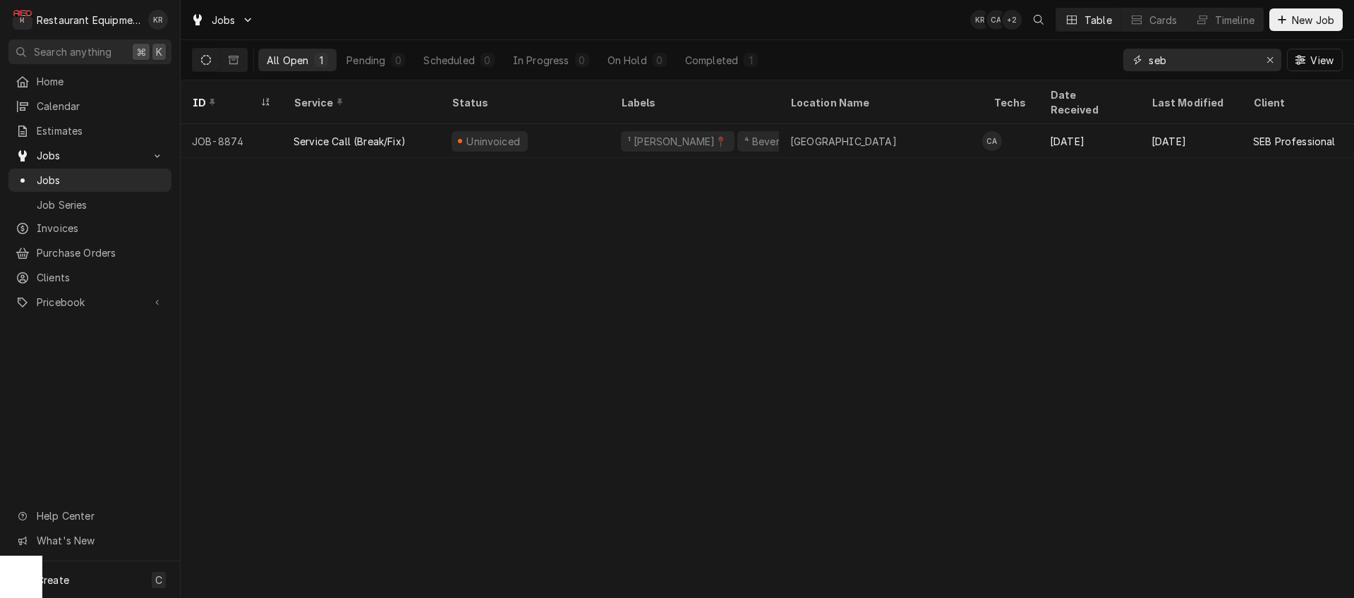
drag, startPoint x: 0, startPoint y: 0, endPoint x: 1271, endPoint y: 63, distance: 1272.3
click at [1271, 63] on icon "Erase input" at bounding box center [1271, 60] width 8 height 10
